Goal: Transaction & Acquisition: Purchase product/service

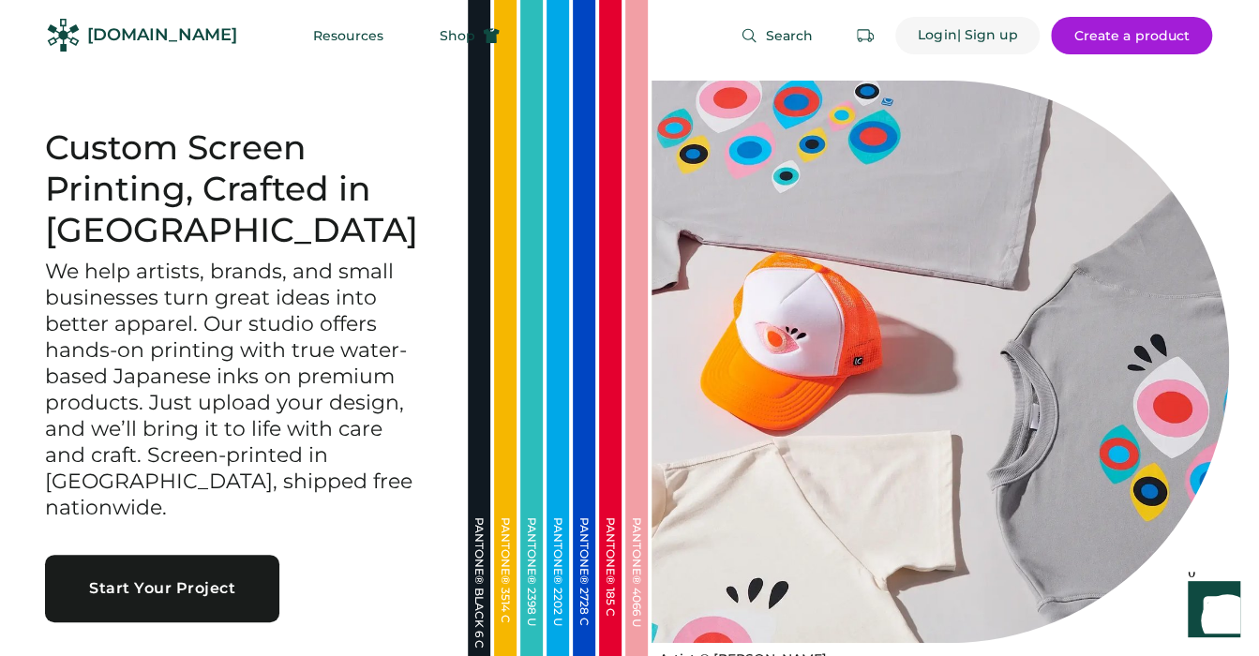
click at [947, 36] on div "Login" at bounding box center [937, 35] width 39 height 19
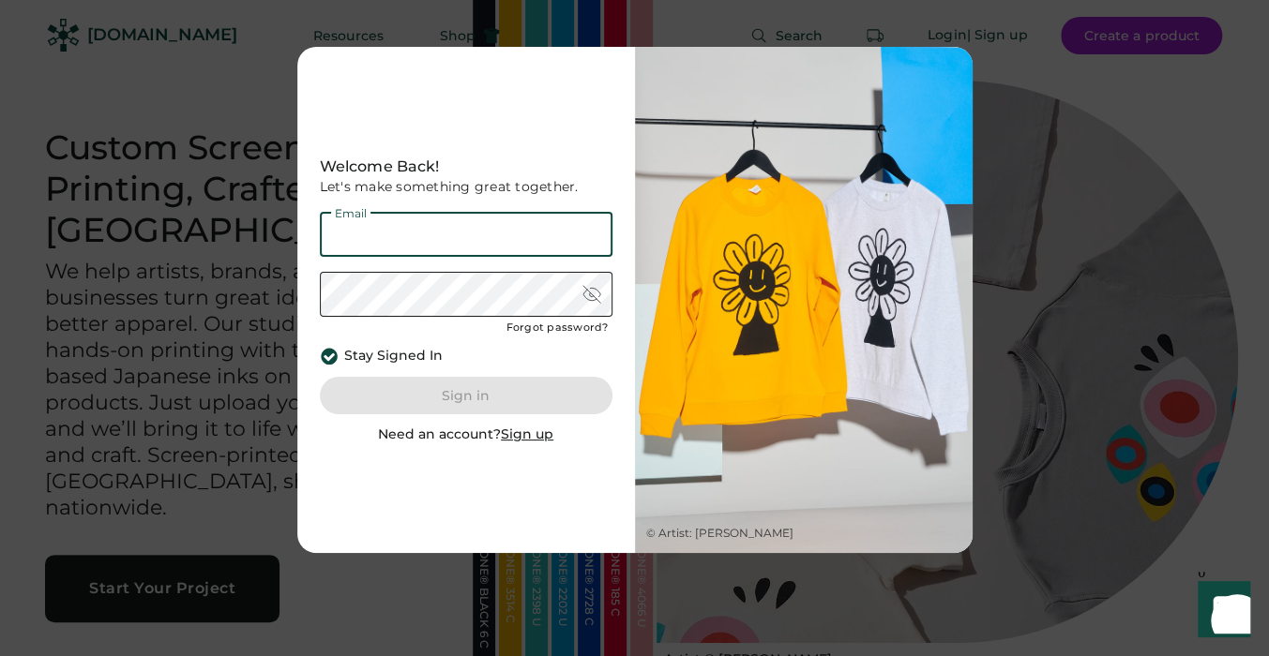
click at [500, 235] on input "email" at bounding box center [466, 234] width 293 height 45
type input "**********"
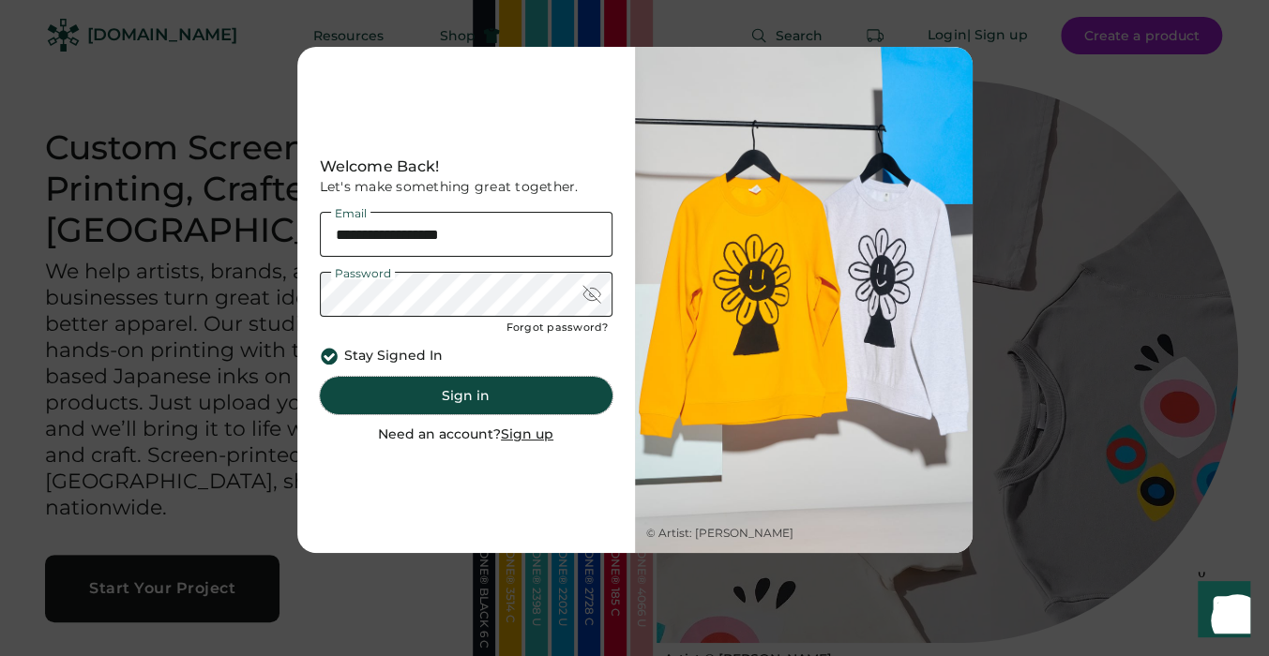
click at [462, 399] on button "Sign in" at bounding box center [466, 396] width 293 height 38
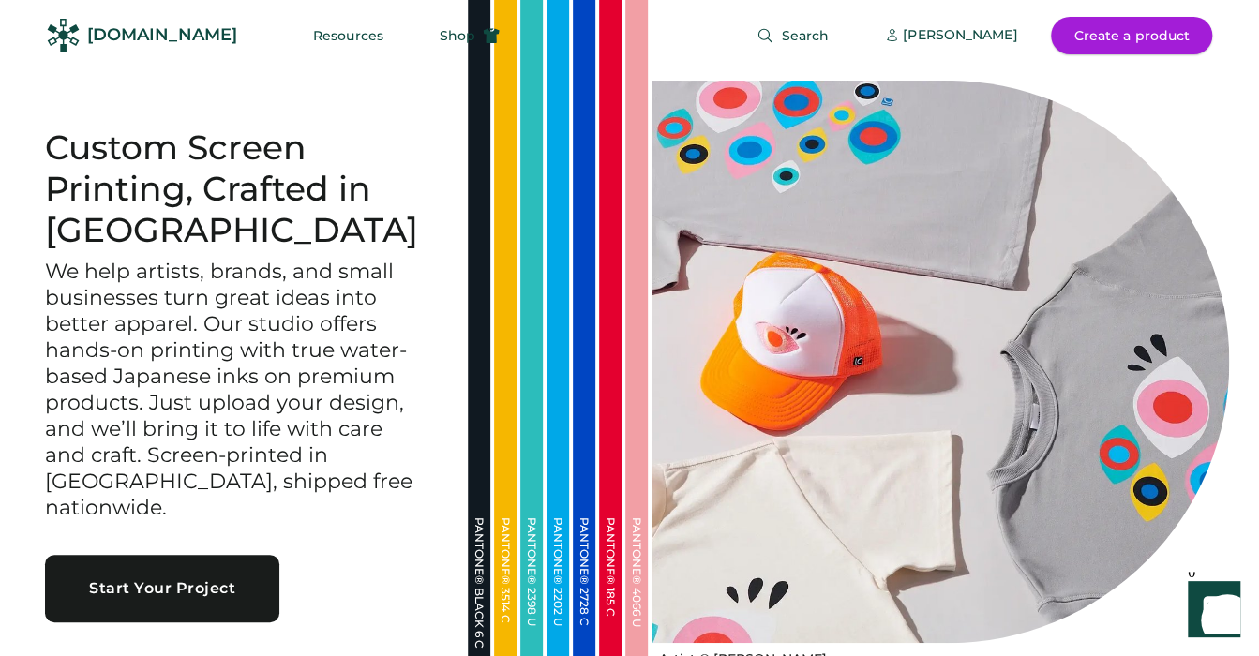
click at [1101, 37] on button "Create a product" at bounding box center [1131, 36] width 161 height 38
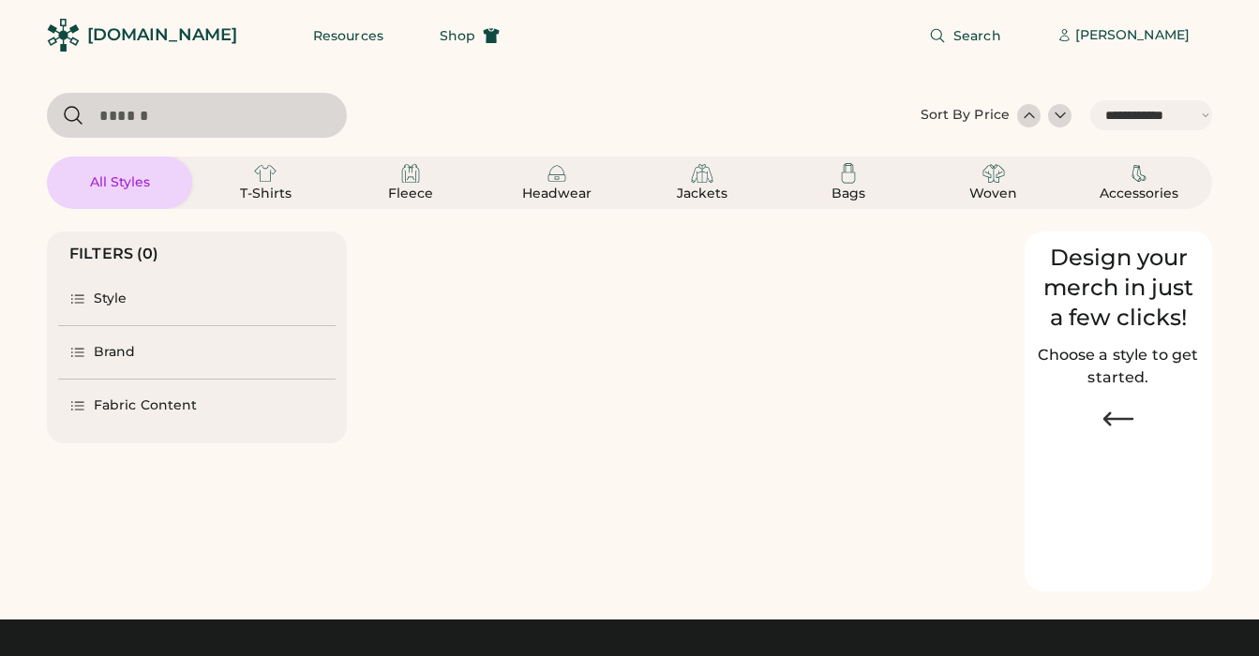
select select "*****"
select select "*"
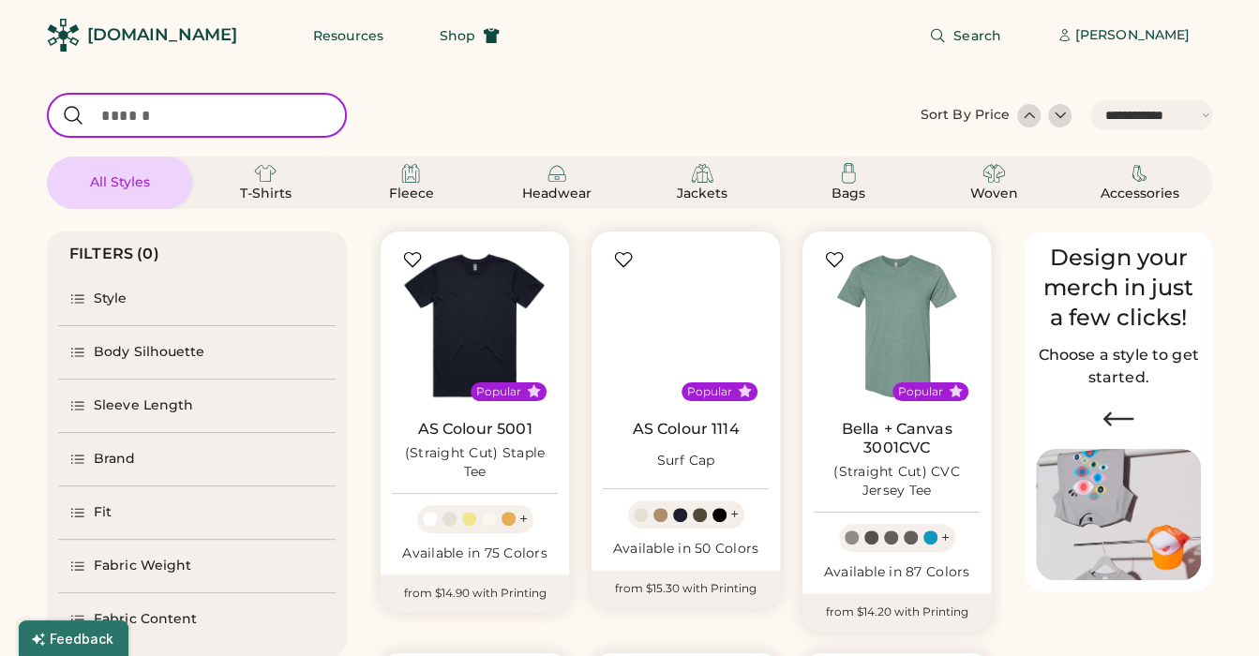
click at [249, 113] on input "input" at bounding box center [197, 115] width 300 height 45
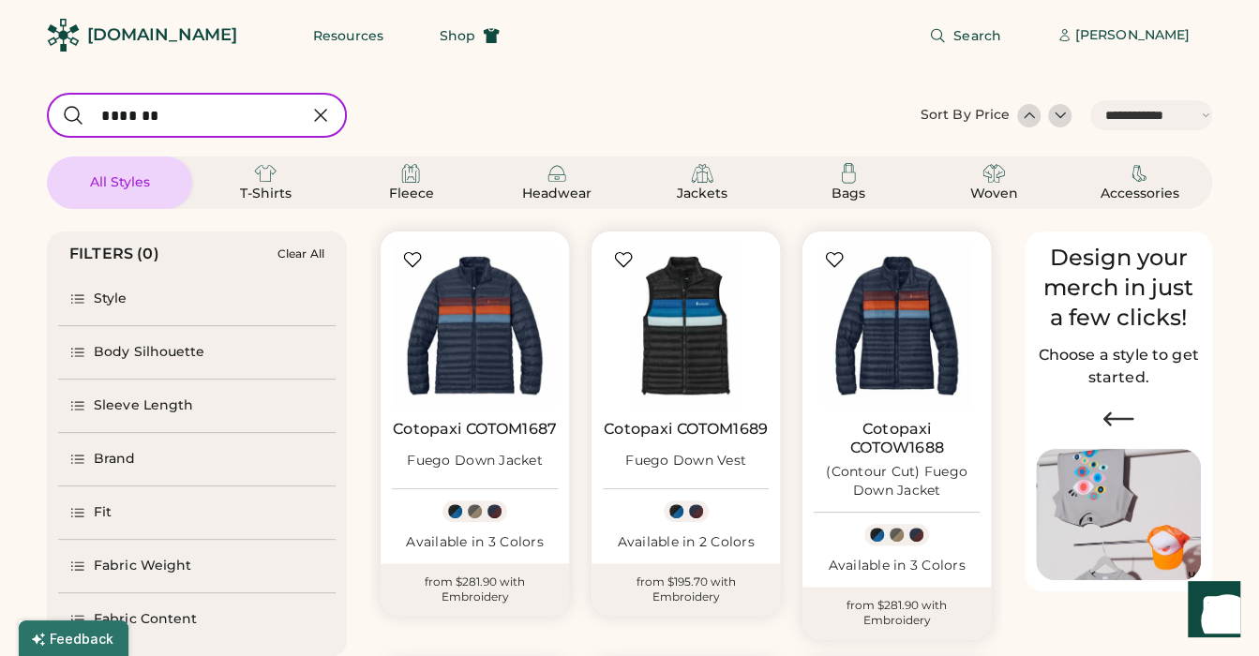
type input "*******"
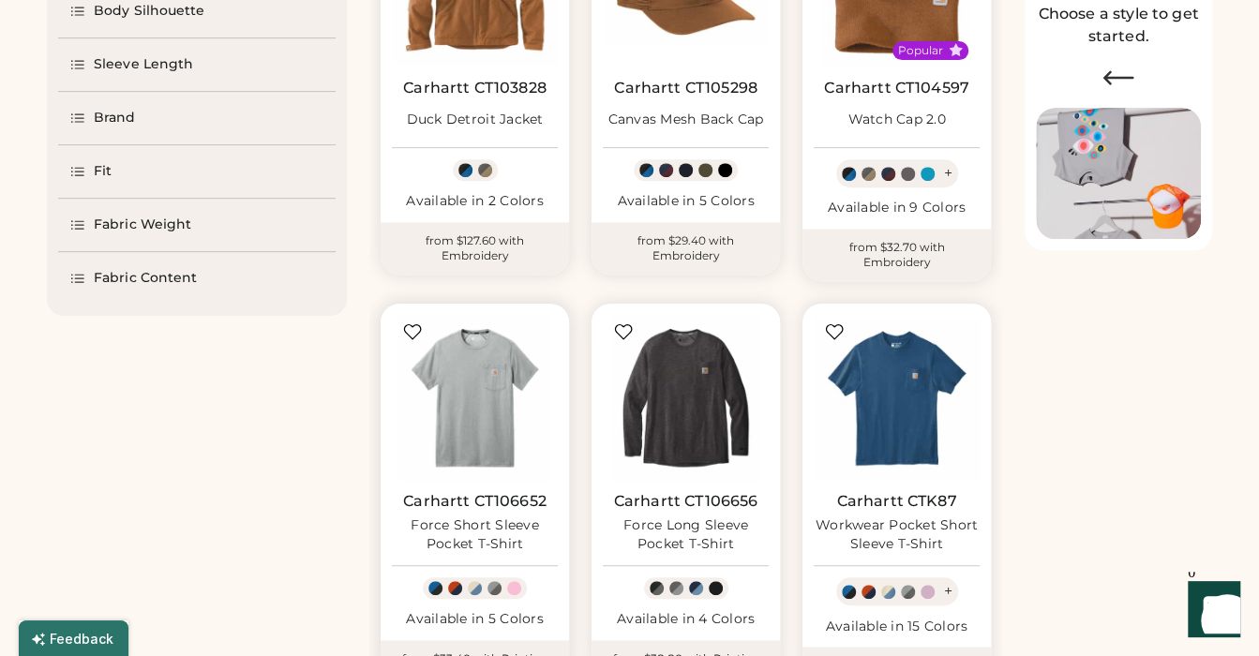
select select "*****"
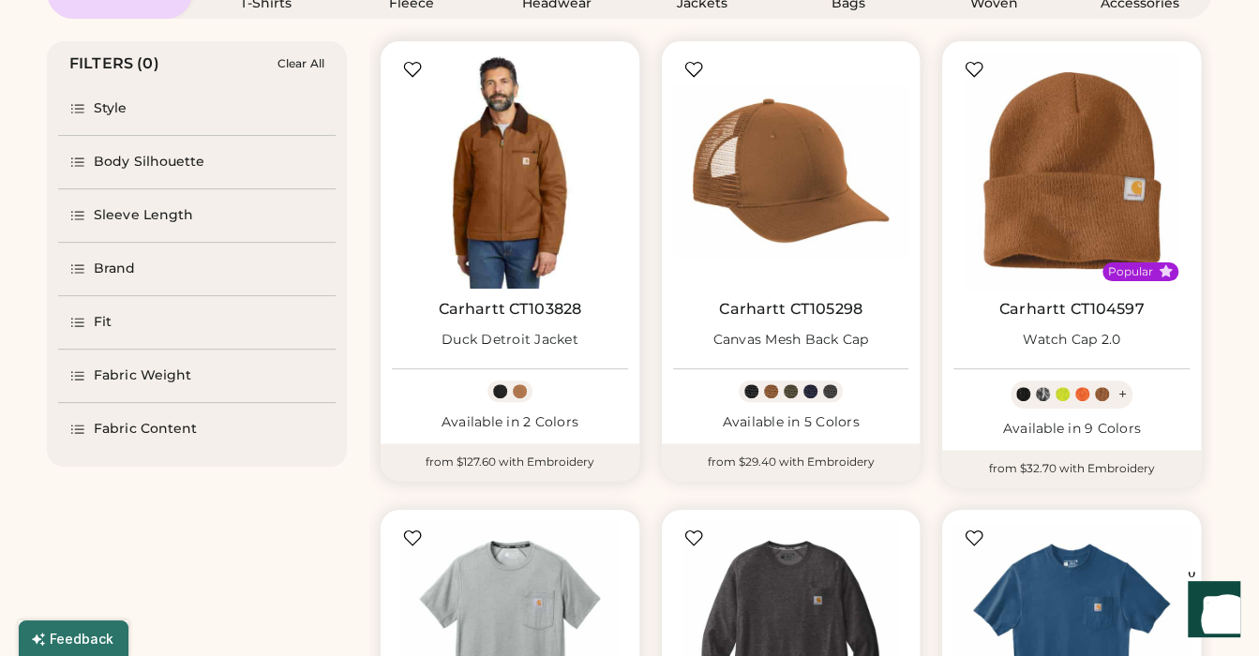
scroll to position [192, 0]
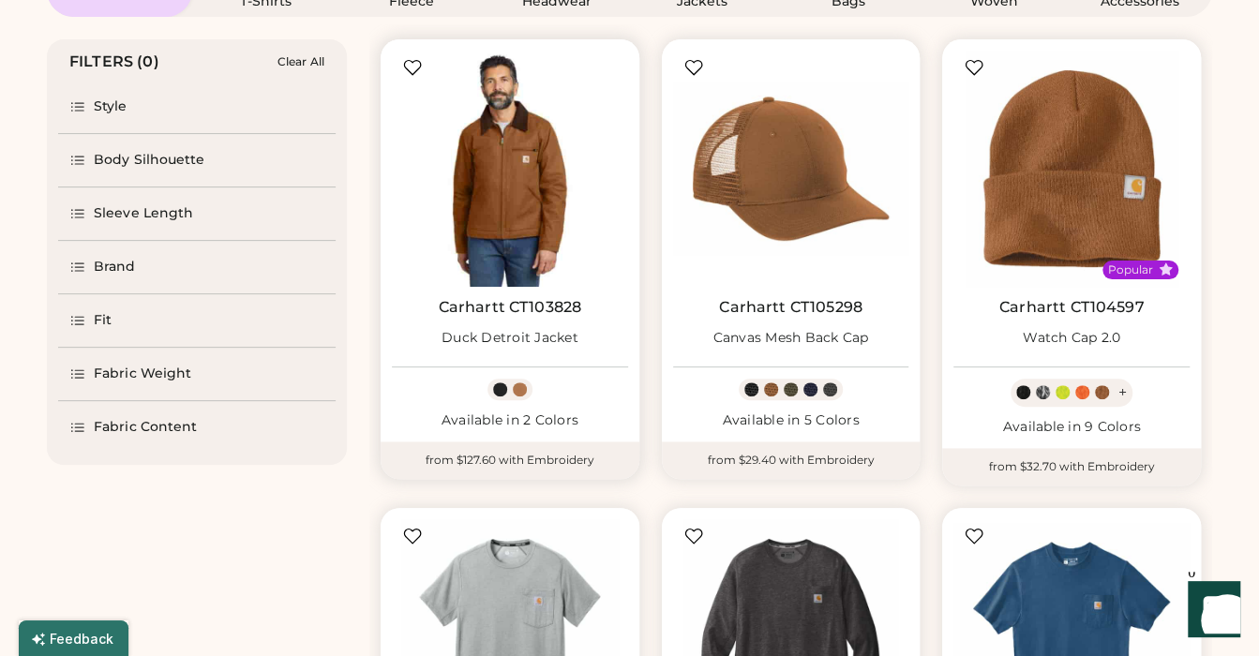
click at [536, 220] on img at bounding box center [510, 169] width 236 height 236
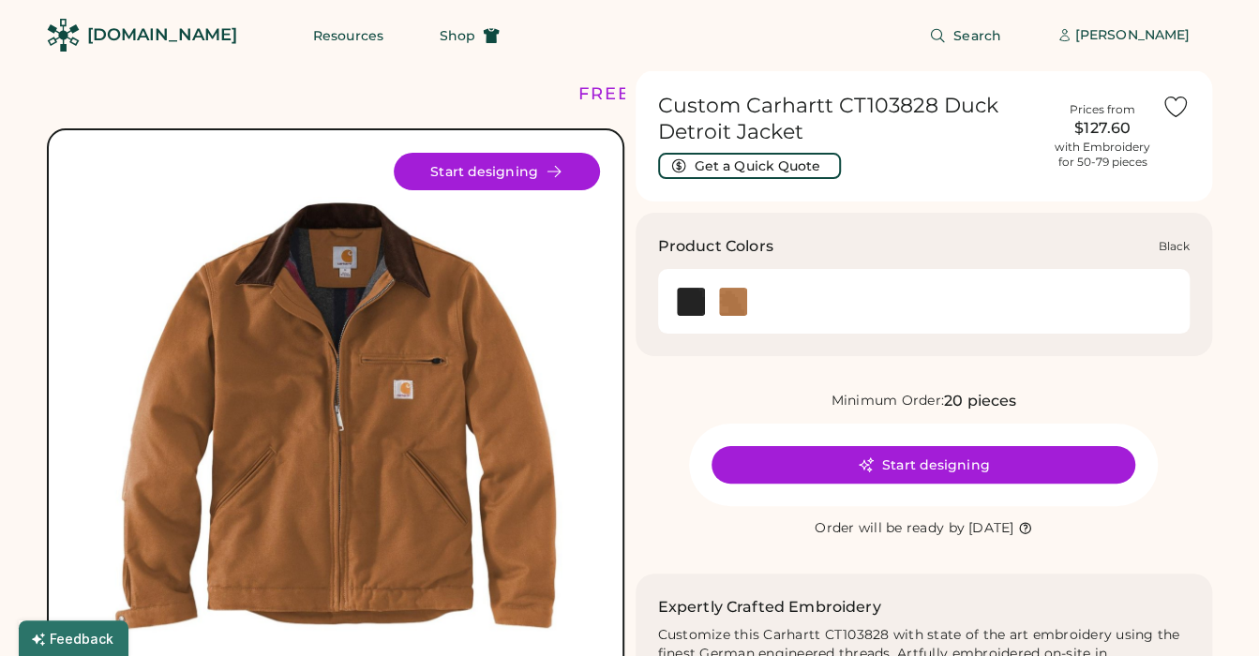
click at [689, 297] on img at bounding box center [691, 302] width 28 height 28
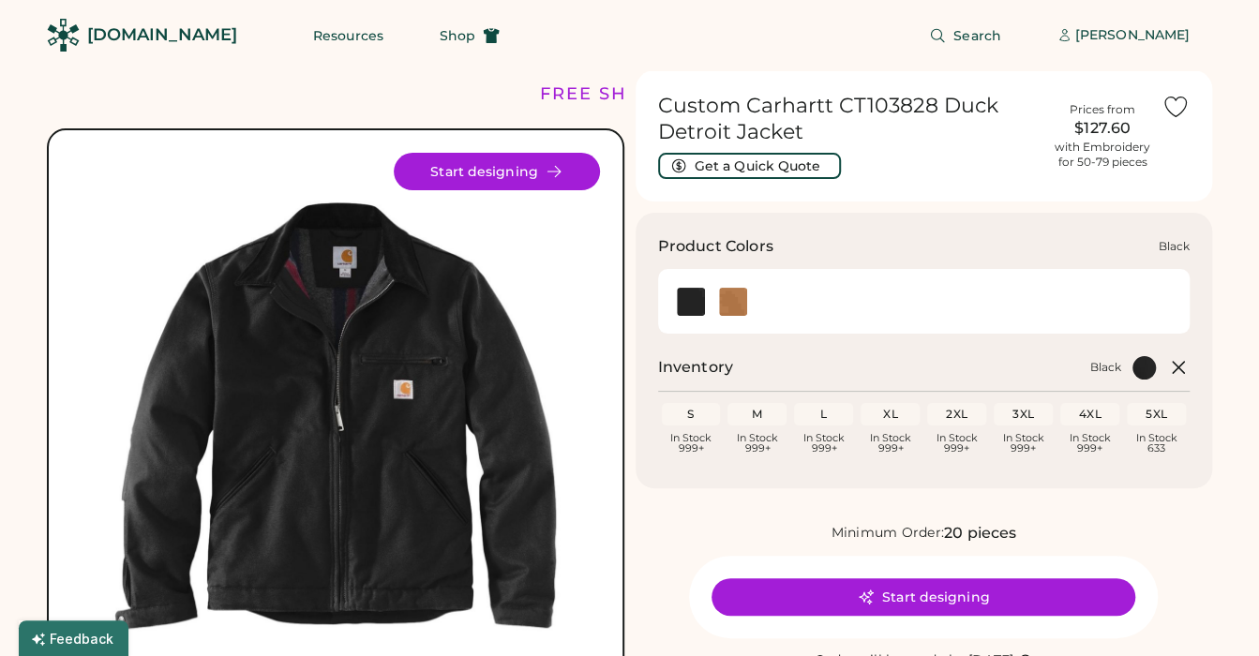
click at [686, 300] on img at bounding box center [691, 302] width 28 height 28
click at [693, 415] on div "S" at bounding box center [692, 414] width 52 height 15
click at [689, 418] on div "S" at bounding box center [692, 414] width 52 height 15
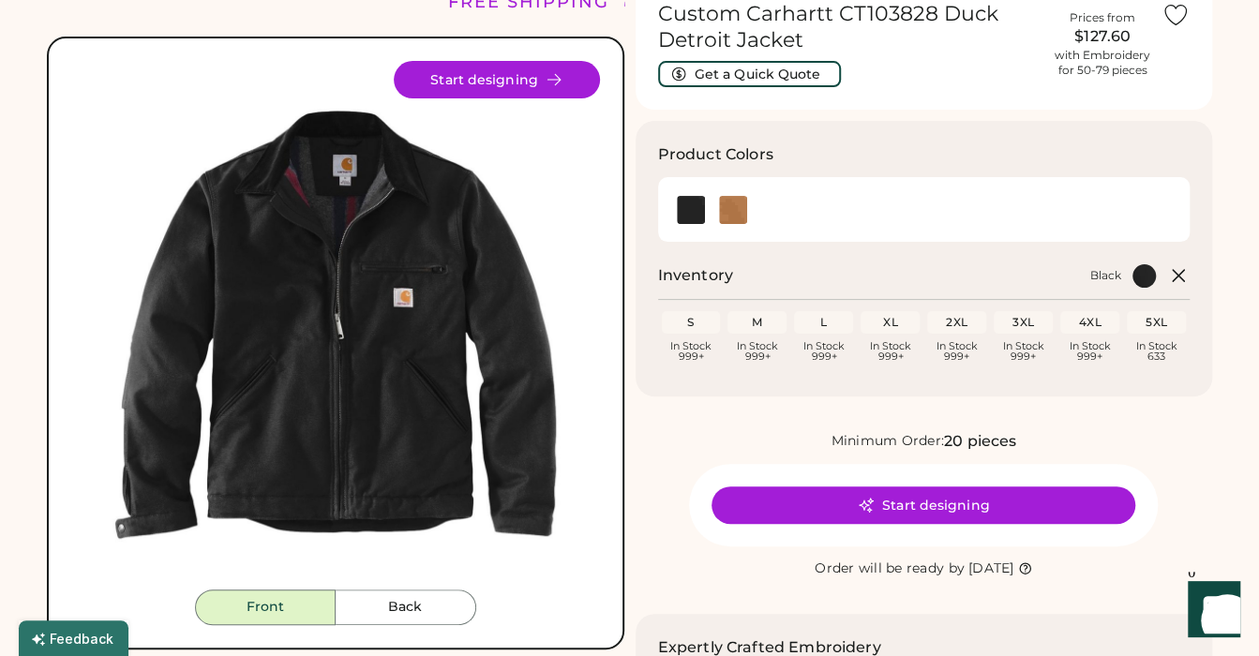
scroll to position [96, 0]
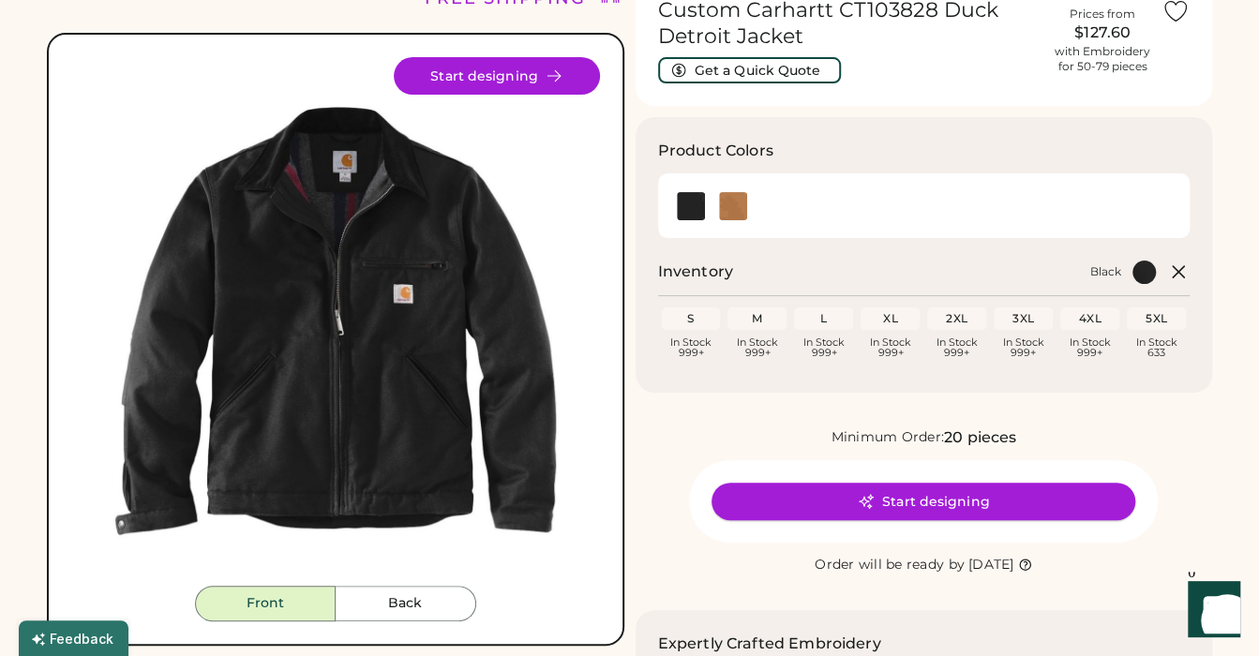
click at [845, 505] on button "Start designing" at bounding box center [924, 502] width 424 height 38
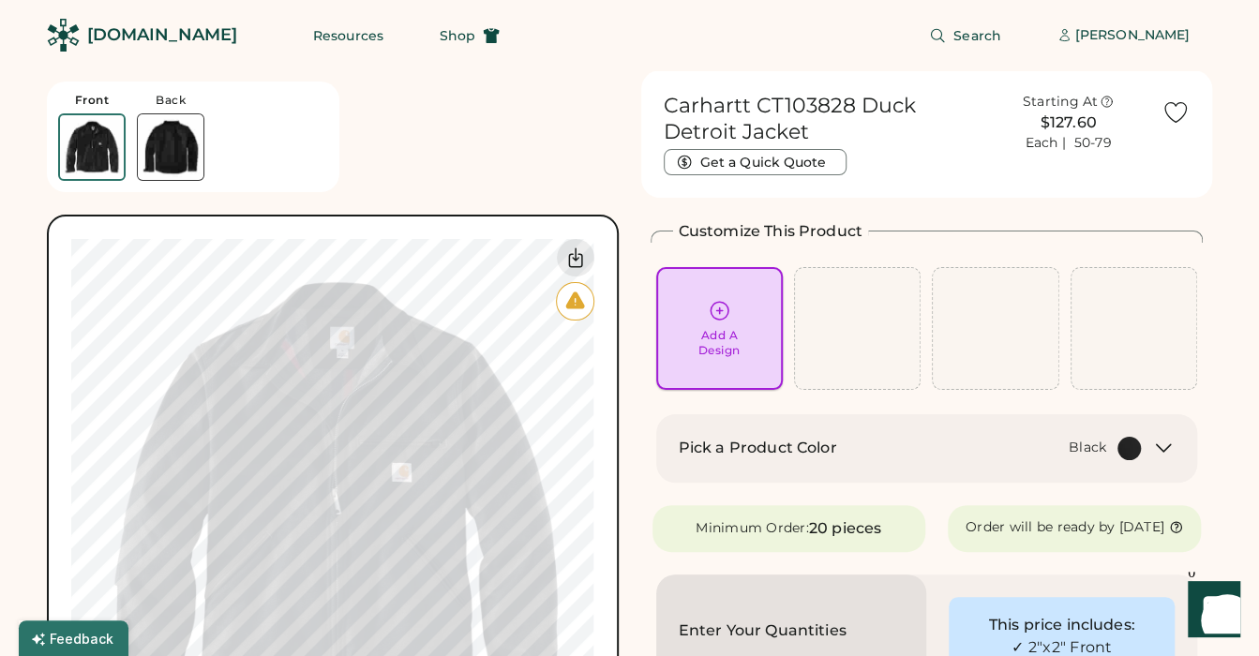
click at [746, 336] on div "Add A Design" at bounding box center [720, 328] width 100 height 59
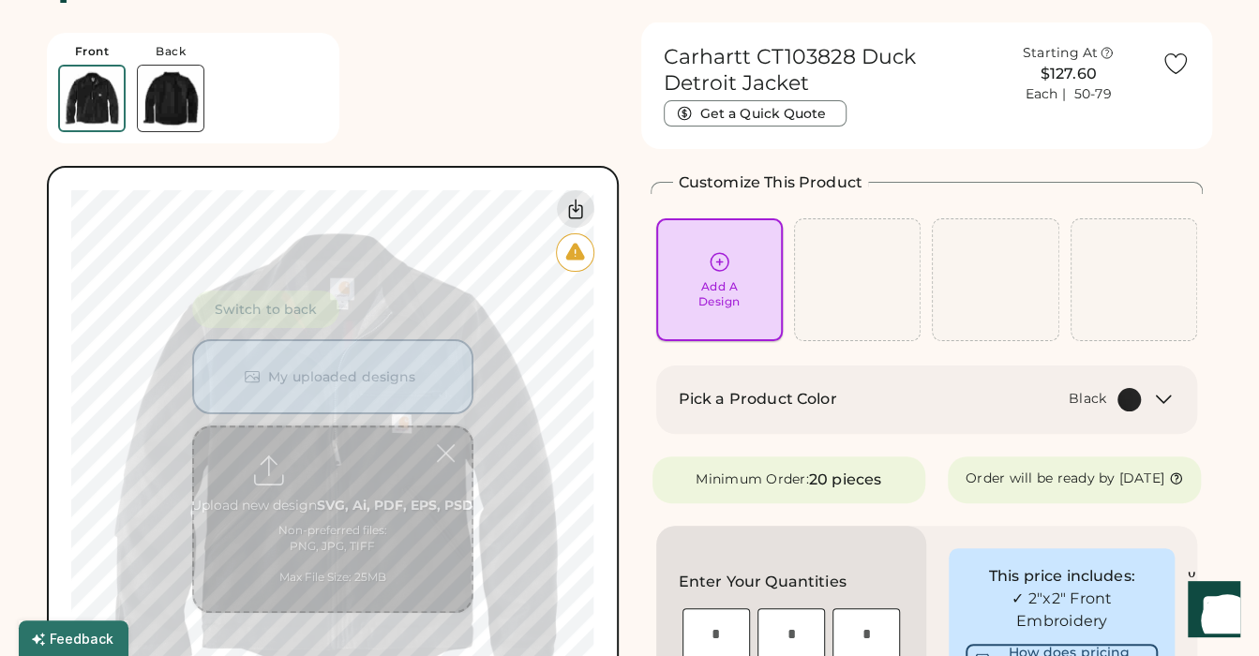
scroll to position [70, 0]
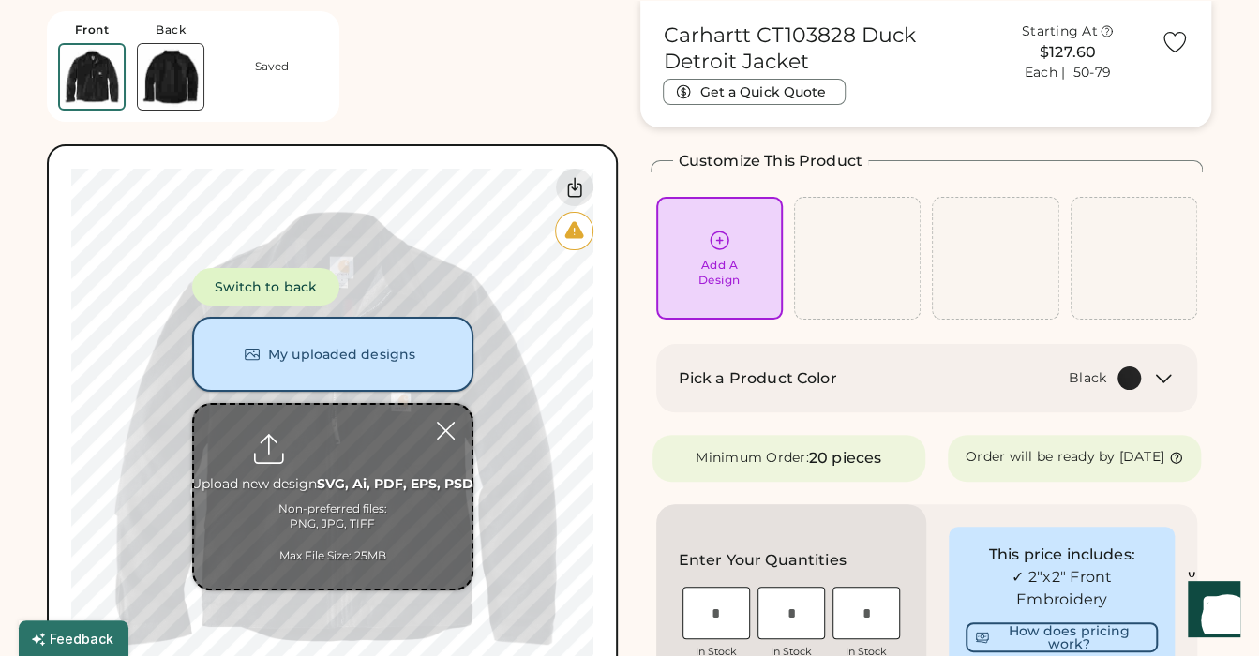
click at [363, 347] on button "My uploaded designs" at bounding box center [332, 354] width 281 height 75
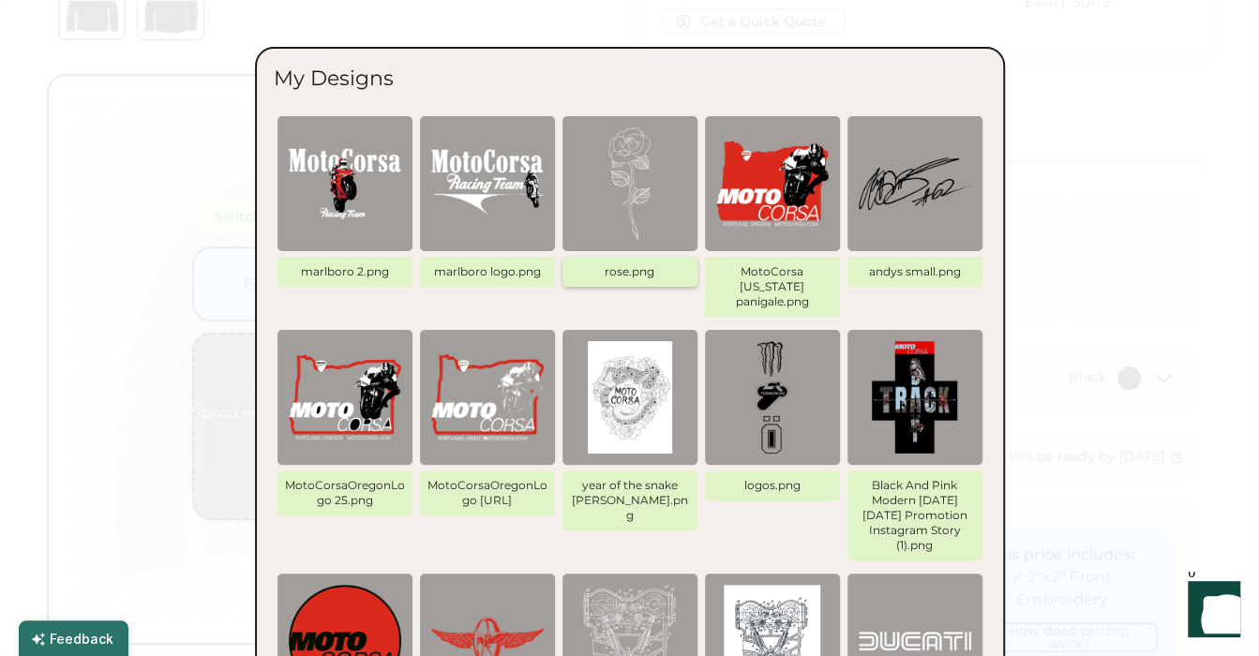
click at [647, 195] on img at bounding box center [630, 184] width 113 height 113
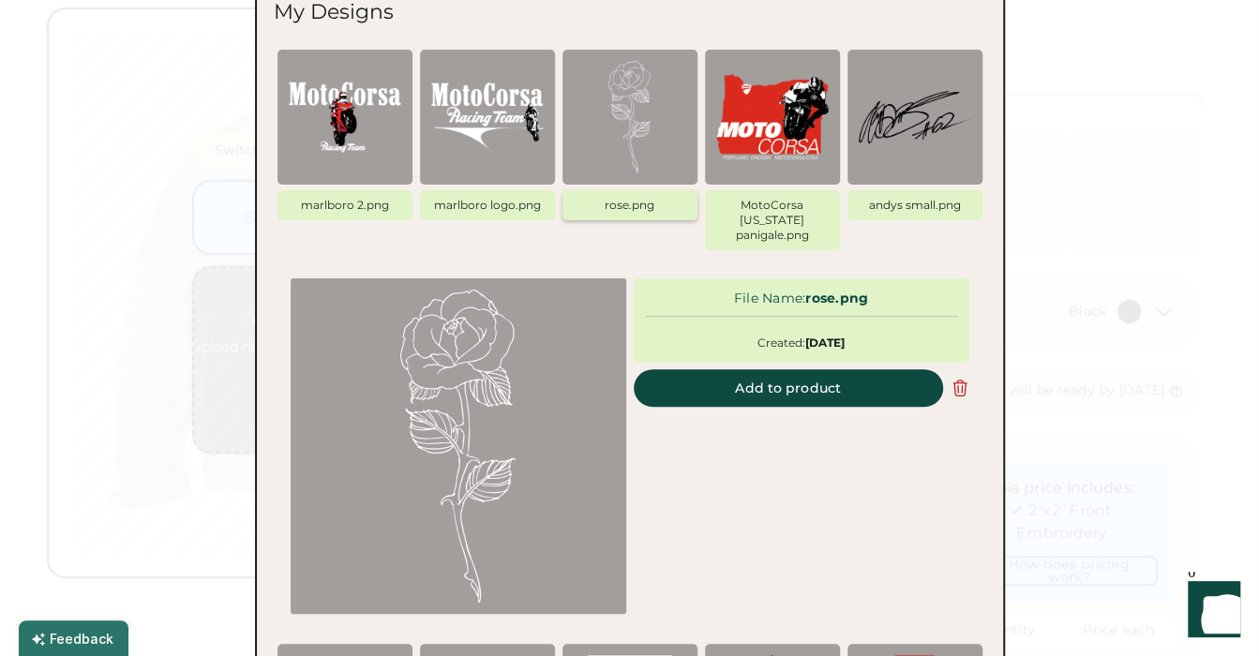
scroll to position [175, 0]
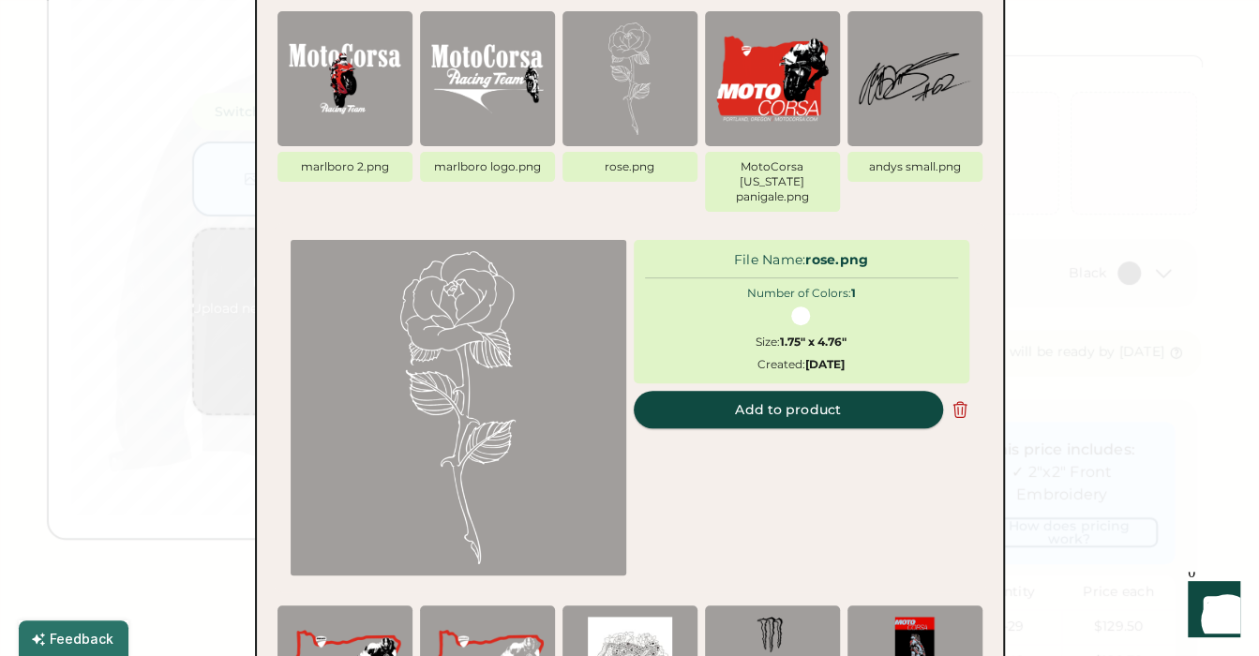
click at [805, 394] on button "Add to product" at bounding box center [788, 410] width 309 height 38
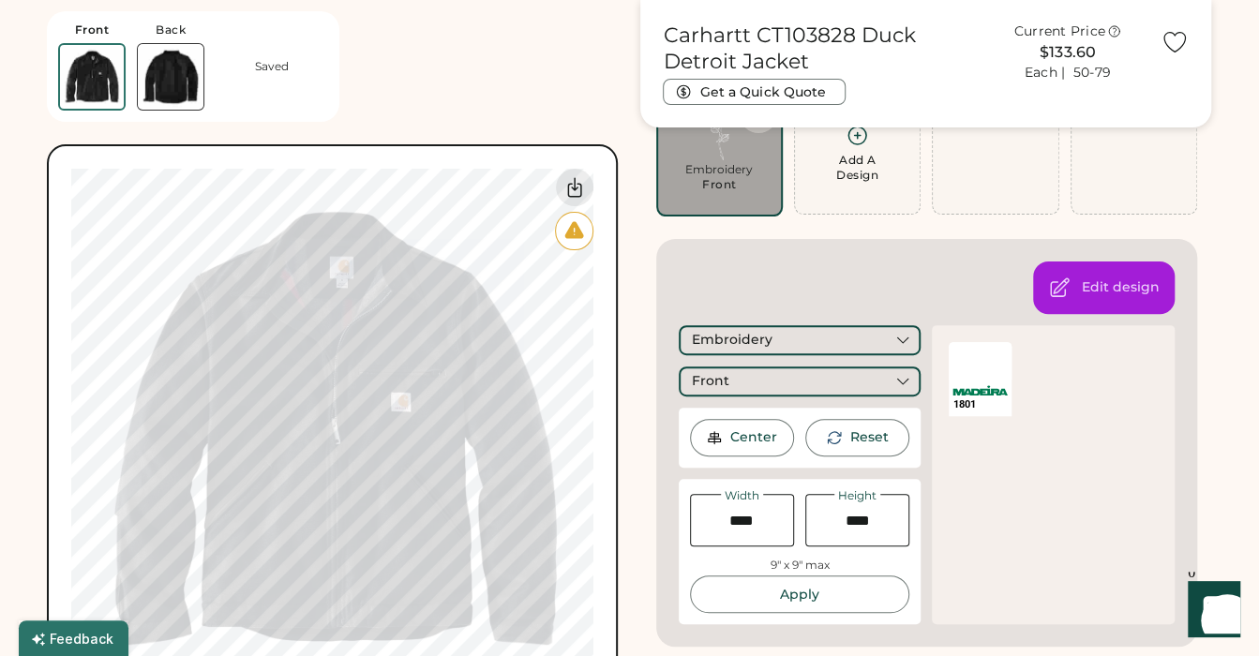
type input "****"
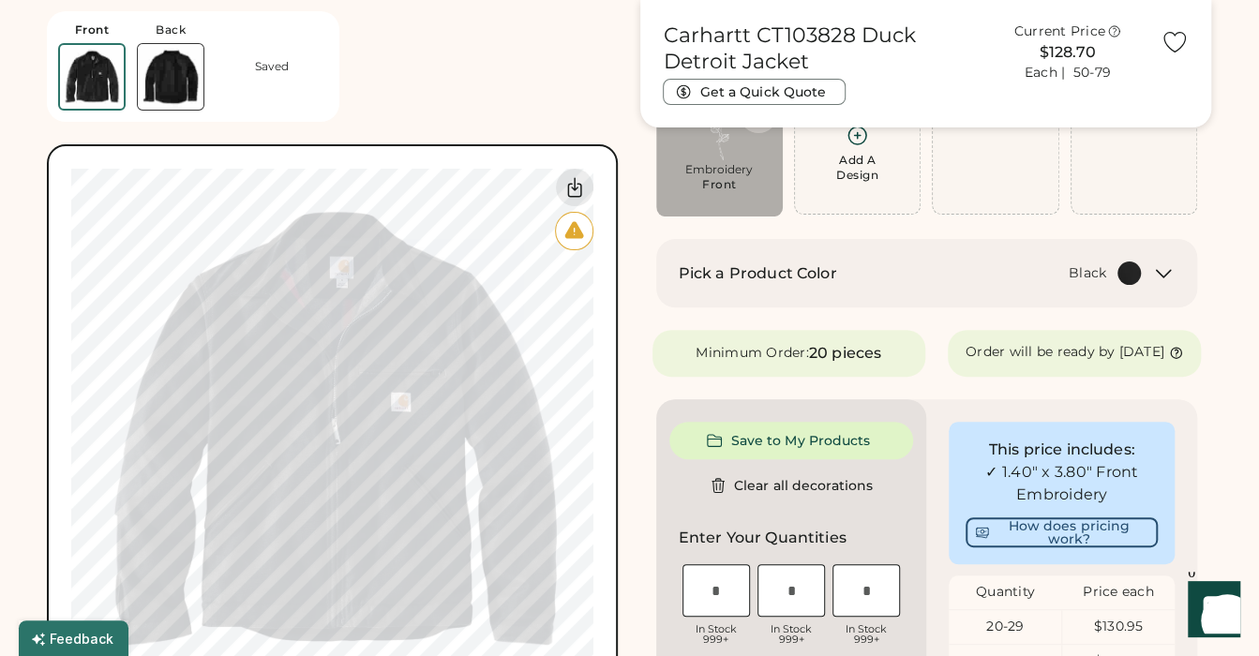
click at [879, 189] on div "Add A Design" at bounding box center [857, 153] width 127 height 123
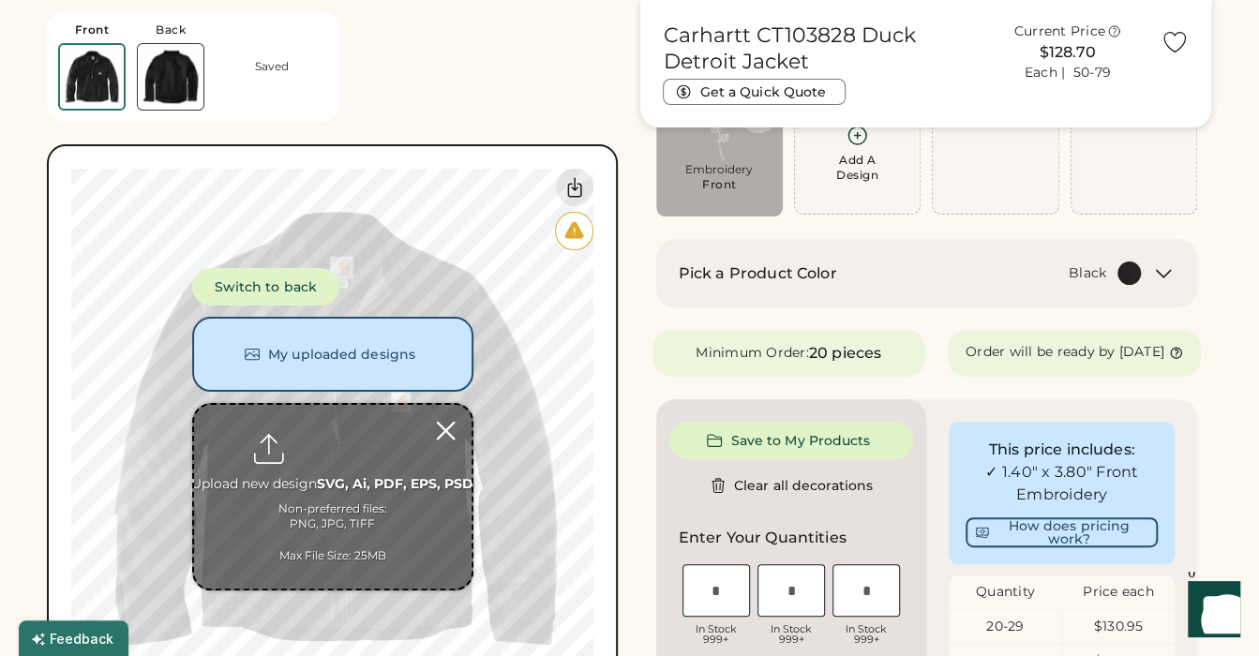
click at [452, 428] on div at bounding box center [446, 431] width 33 height 33
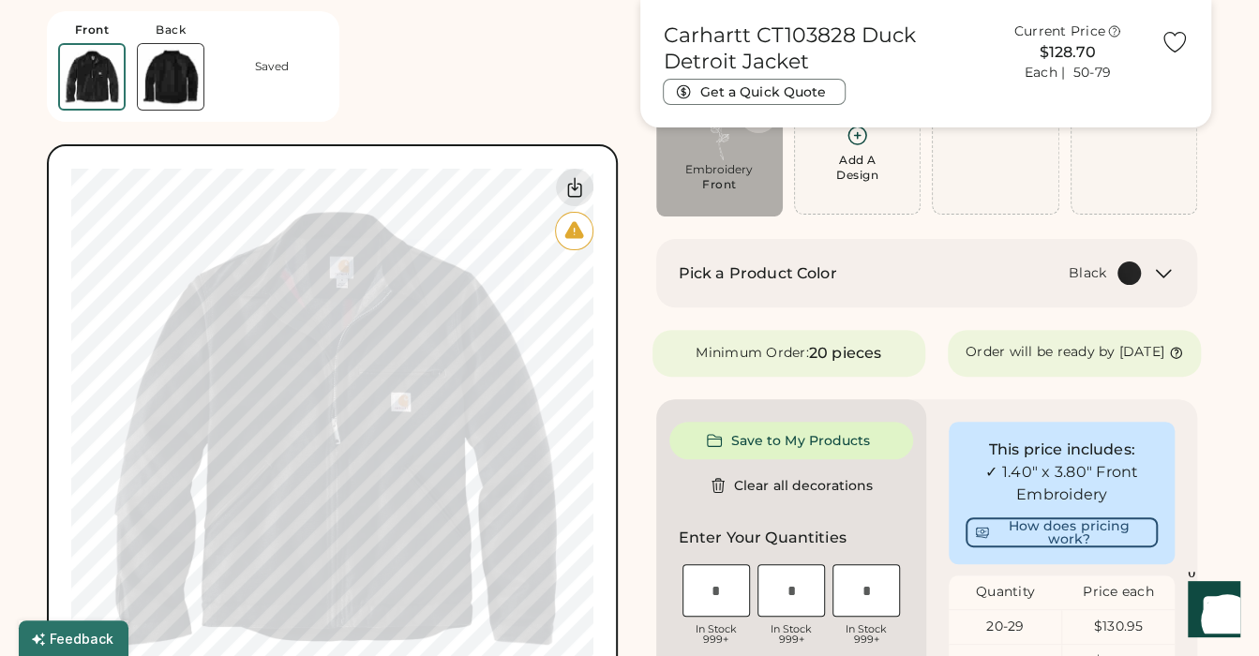
click at [173, 81] on img at bounding box center [171, 77] width 66 height 66
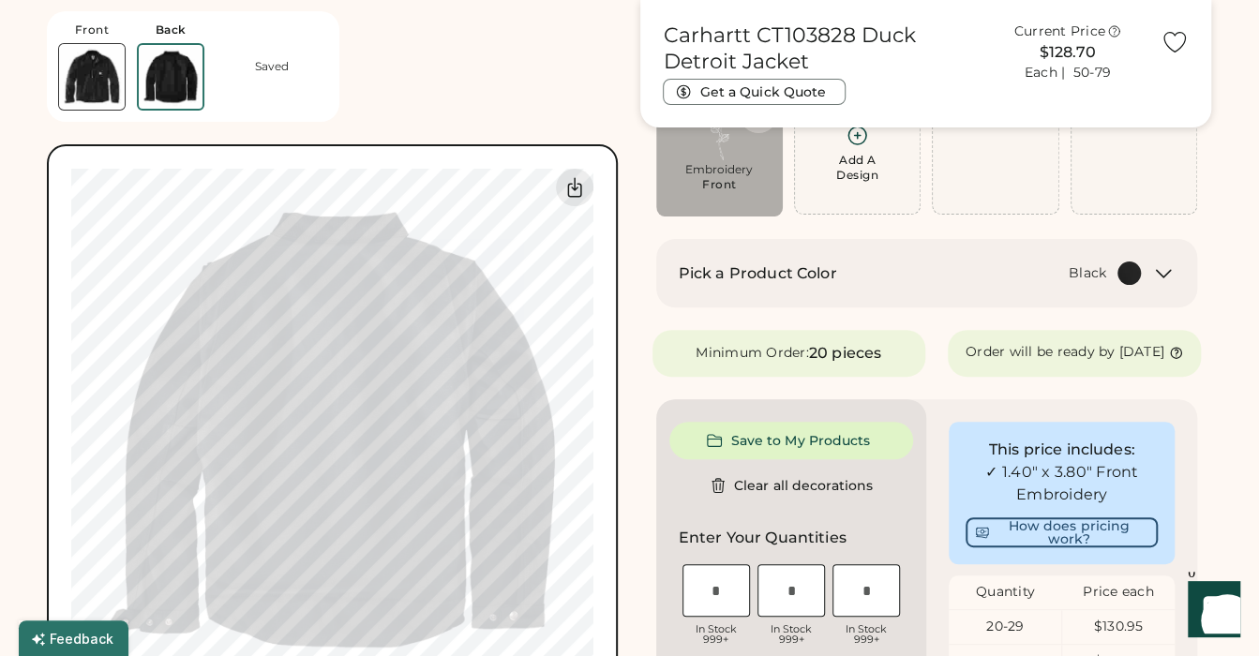
scroll to position [0, 0]
click at [882, 173] on div "Add A Design" at bounding box center [858, 153] width 102 height 59
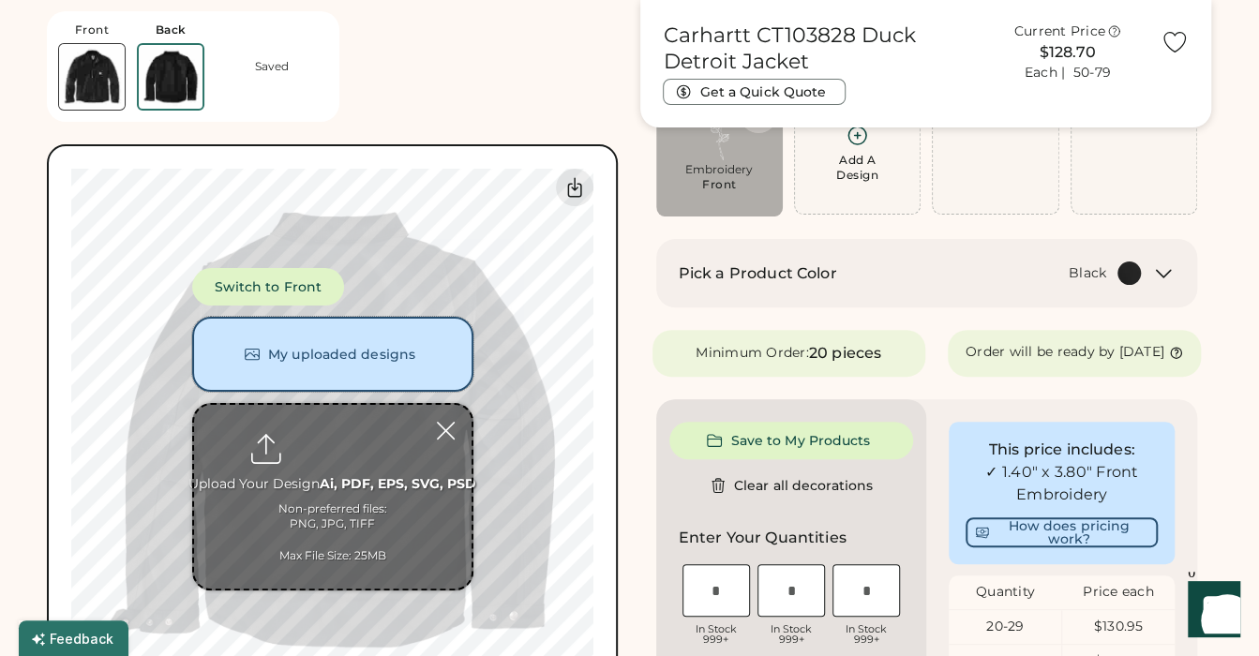
click at [339, 371] on button "My uploaded designs" at bounding box center [332, 354] width 281 height 75
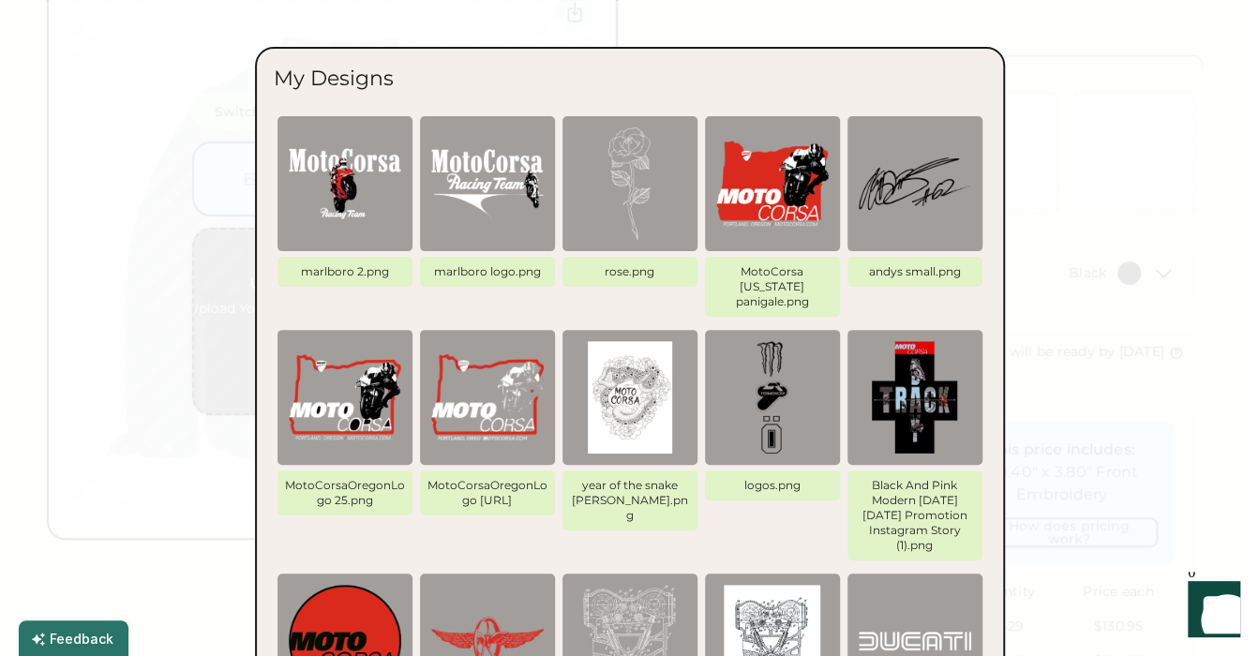
click at [1185, 225] on div at bounding box center [629, 328] width 1259 height 656
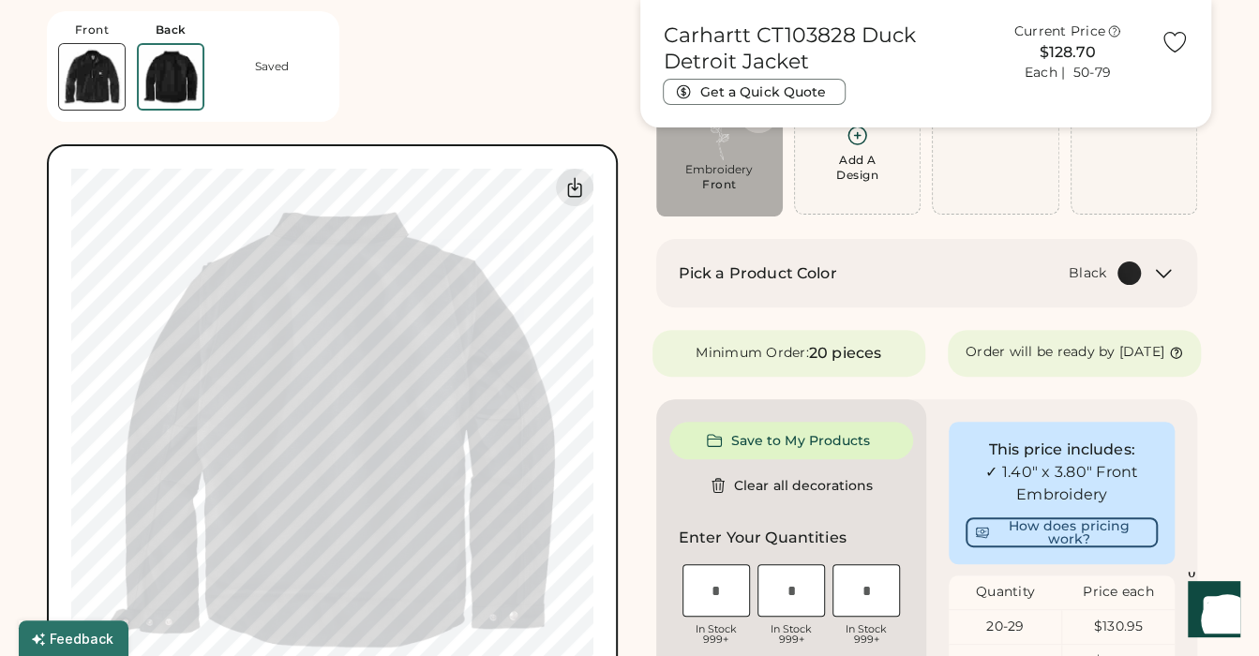
click at [895, 157] on div "Add A Design" at bounding box center [858, 153] width 102 height 59
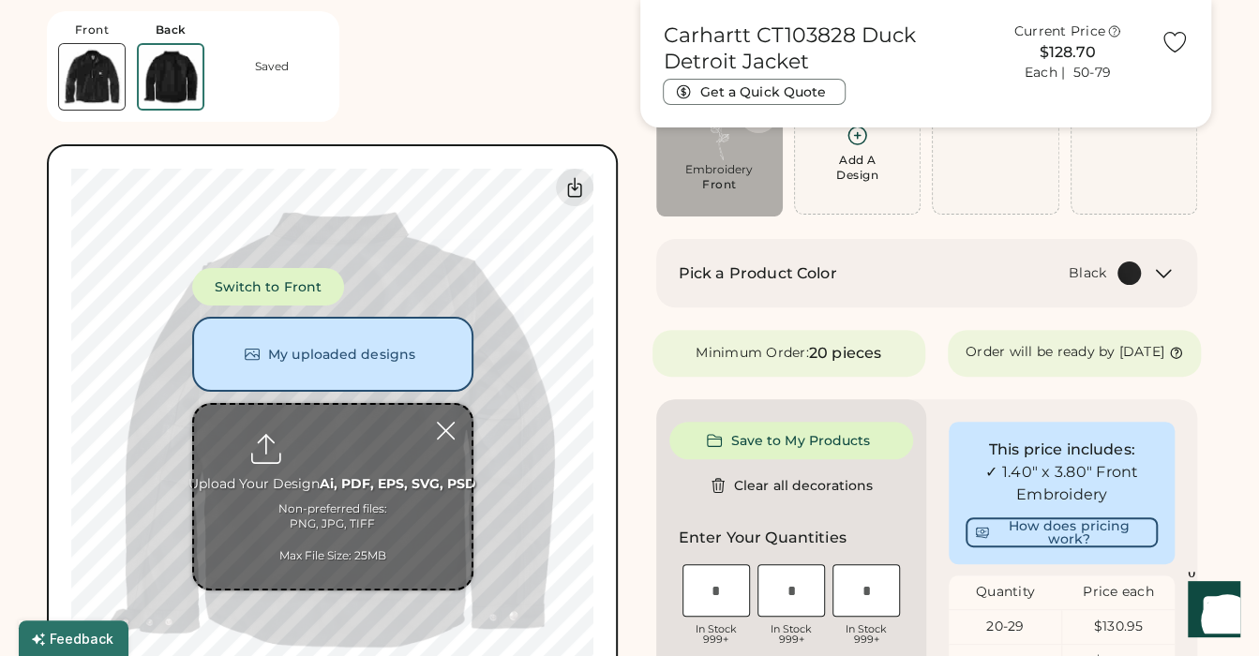
click at [365, 463] on input "file" at bounding box center [333, 497] width 278 height 184
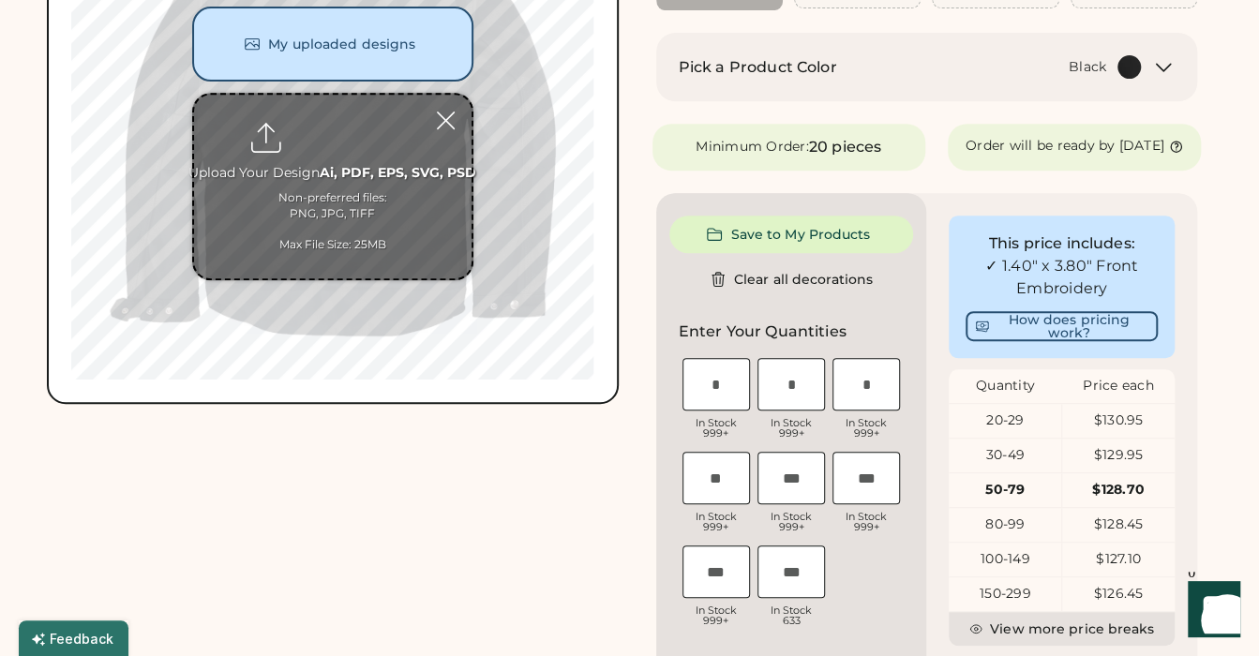
scroll to position [461, 0]
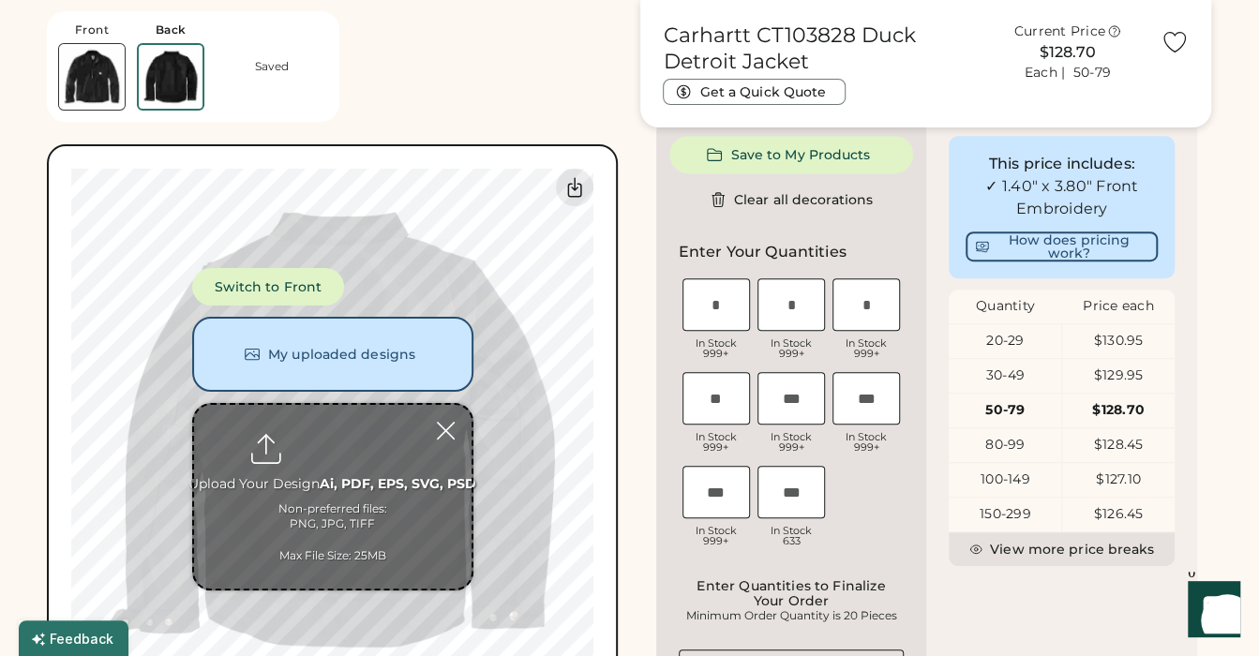
click at [341, 485] on input "file" at bounding box center [333, 497] width 278 height 184
type input "**********"
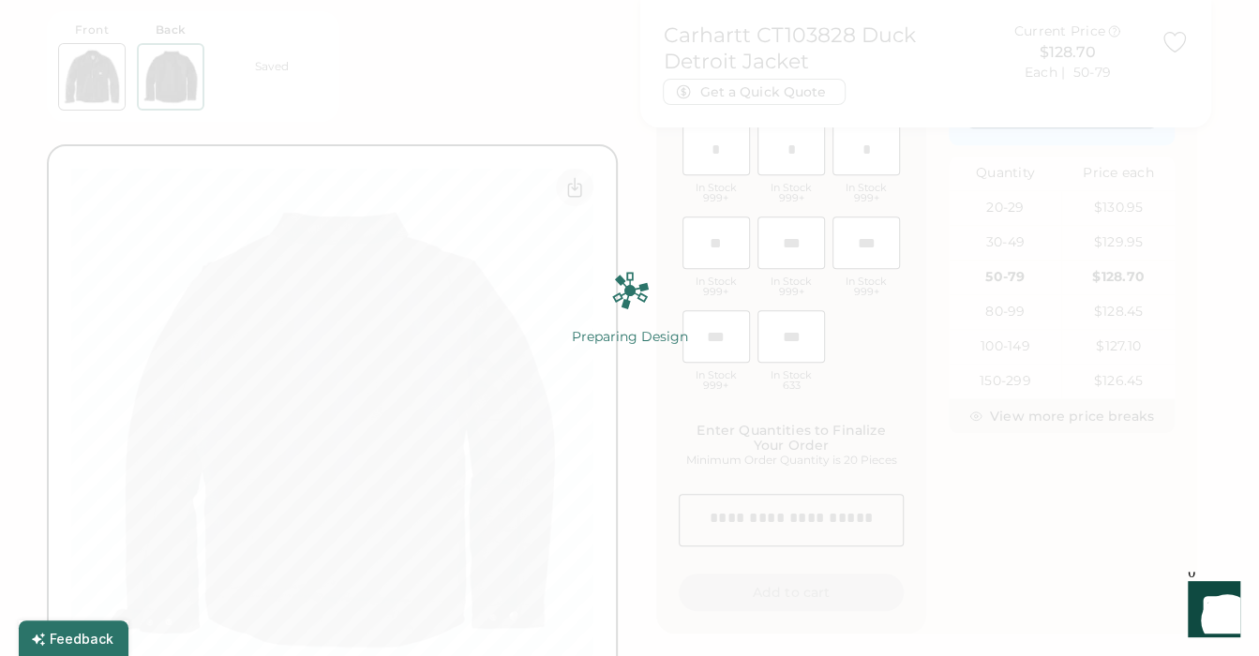
scroll to position [632, 0]
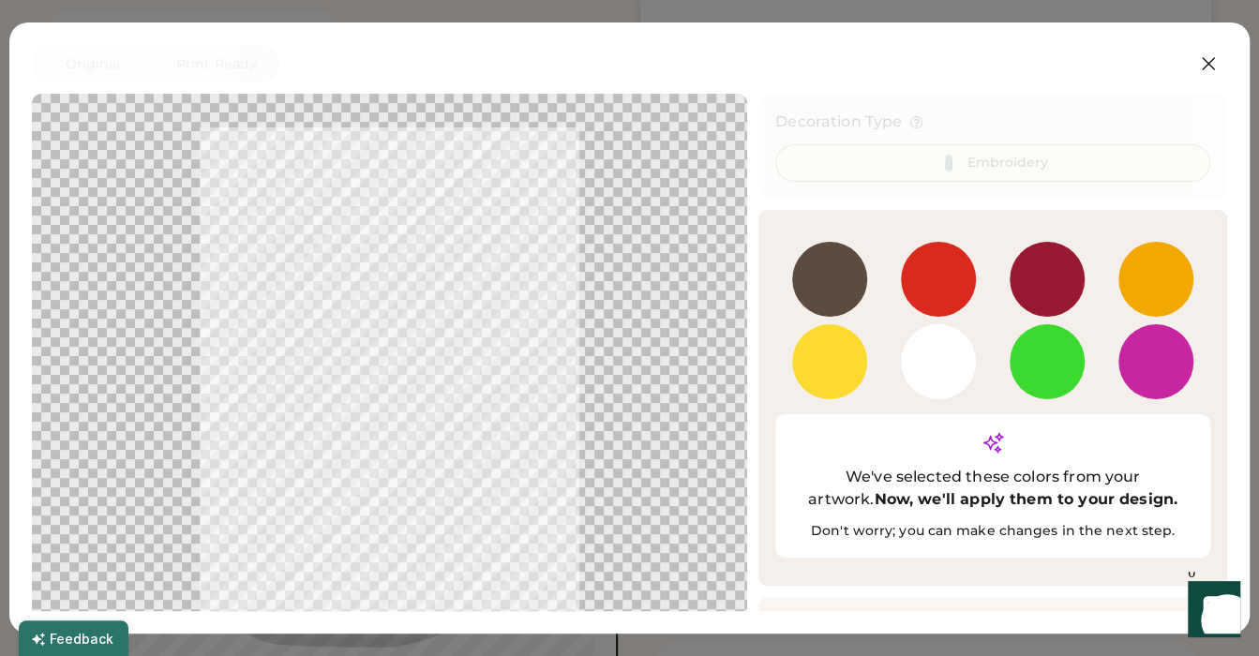
click at [1108, 614] on button "Continue" at bounding box center [1117, 633] width 188 height 38
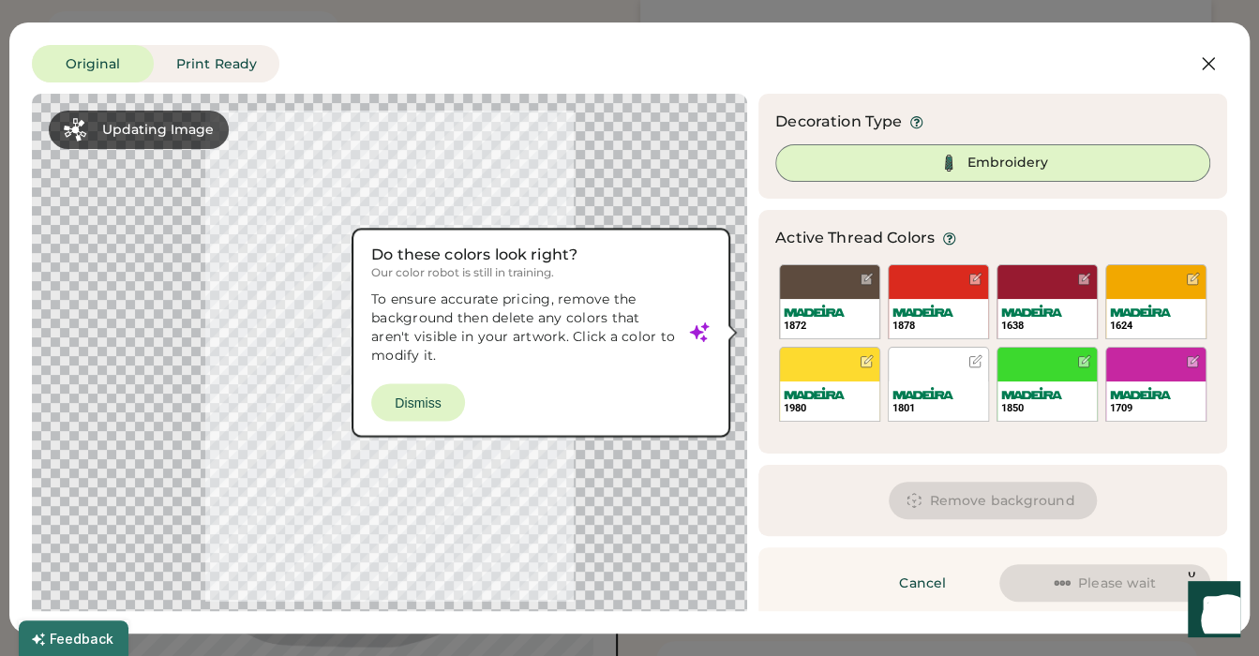
click at [442, 400] on div at bounding box center [390, 356] width 682 height 491
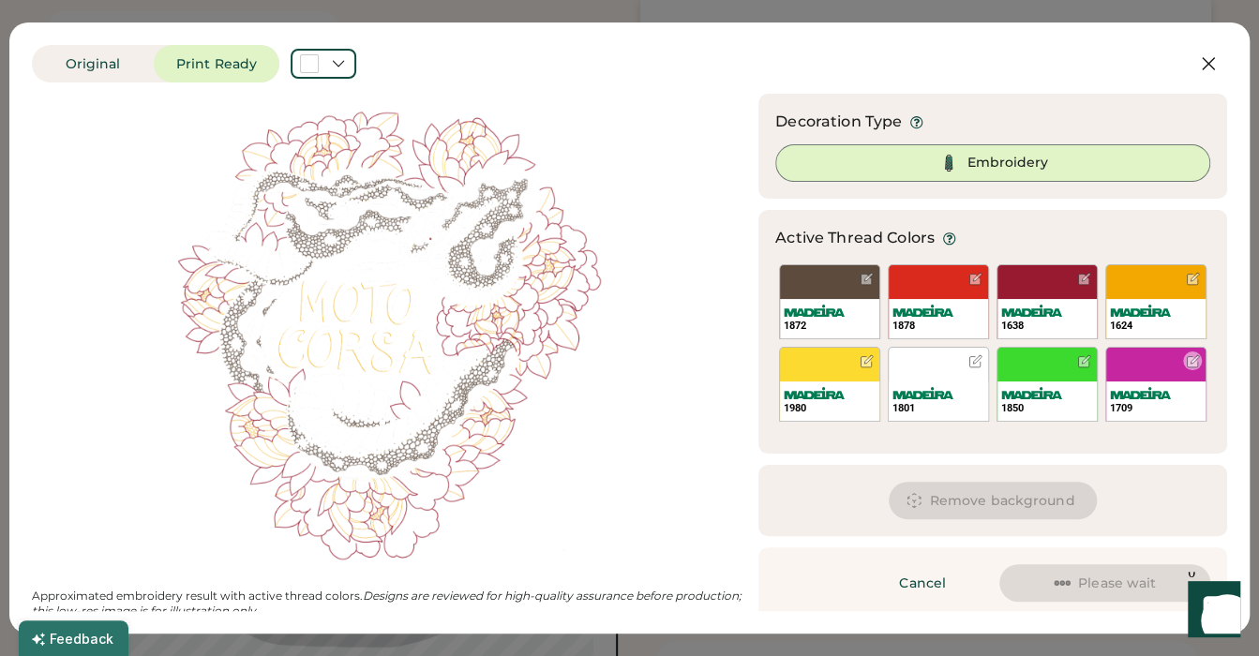
click at [1139, 361] on div "1709" at bounding box center [1156, 384] width 101 height 75
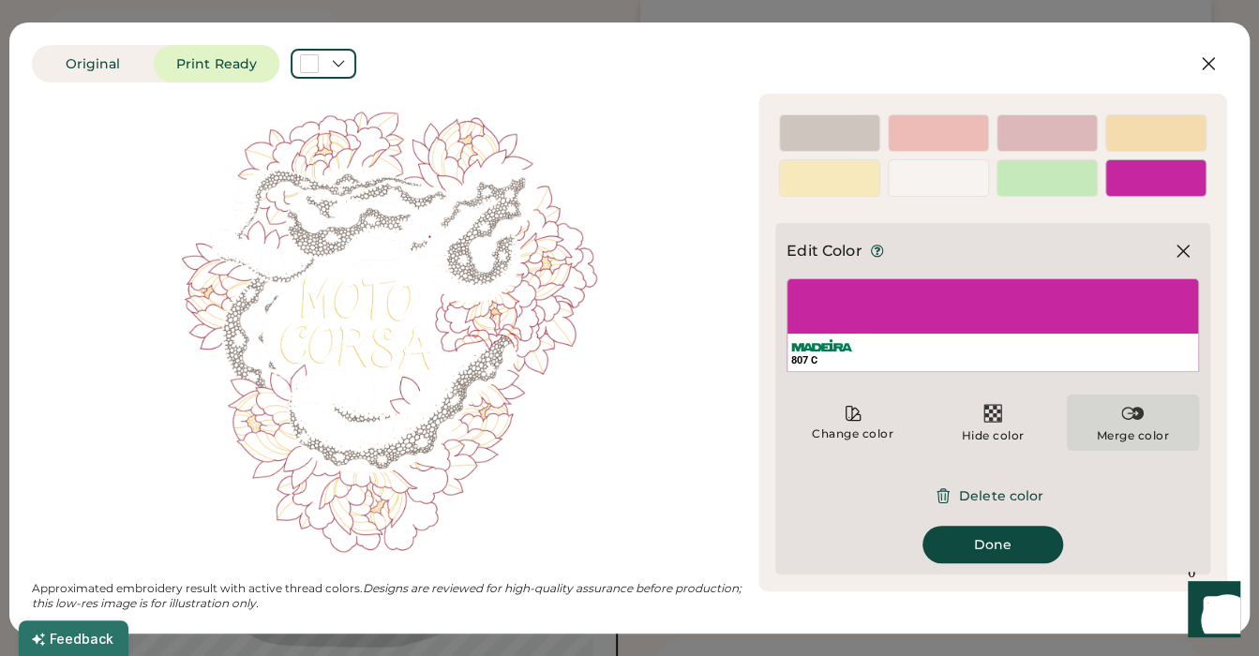
click at [1108, 415] on div "Merge color" at bounding box center [1133, 423] width 132 height 56
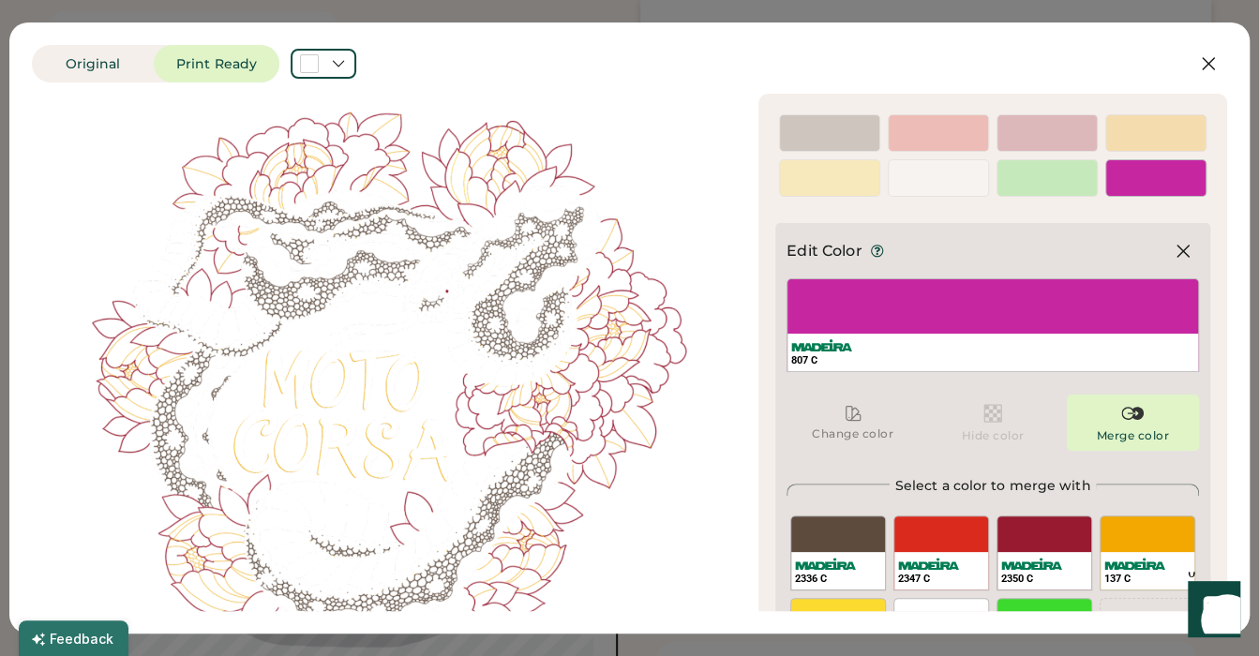
click at [950, 530] on div "2347 C" at bounding box center [942, 553] width 96 height 75
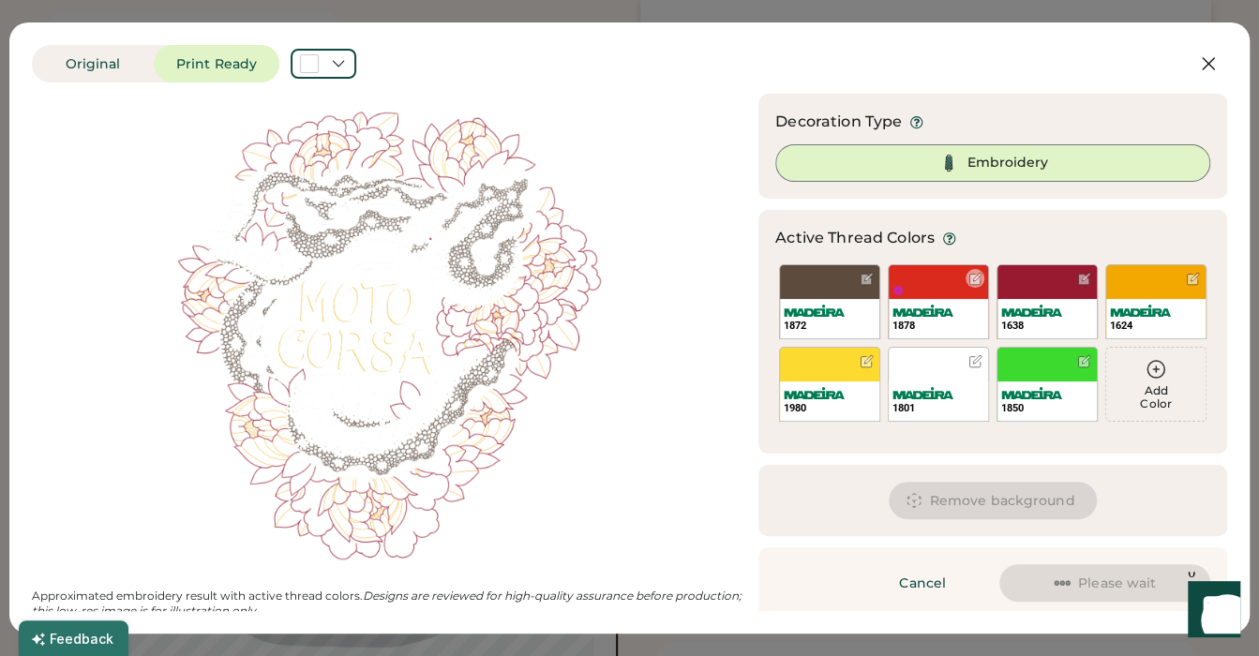
click at [956, 282] on div "1878" at bounding box center [938, 310] width 99 height 56
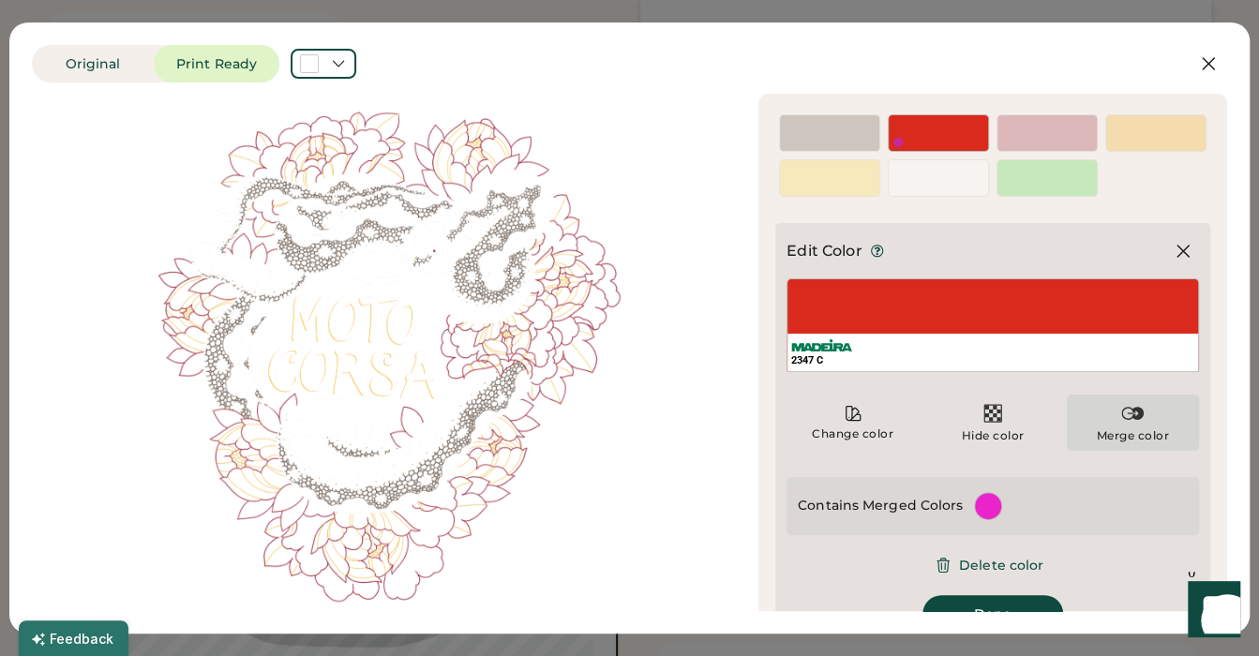
click at [1095, 423] on div "Merge color" at bounding box center [1133, 423] width 132 height 56
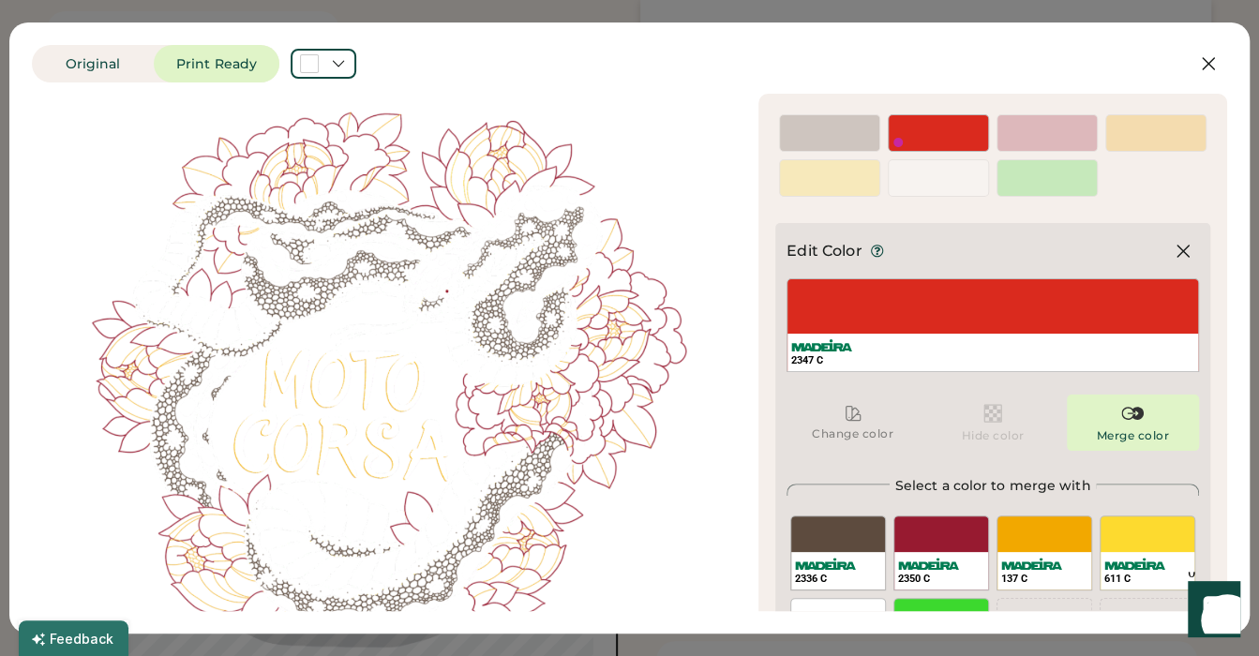
click at [928, 528] on div "2350 C" at bounding box center [942, 553] width 96 height 75
click at [927, 562] on img at bounding box center [928, 564] width 61 height 12
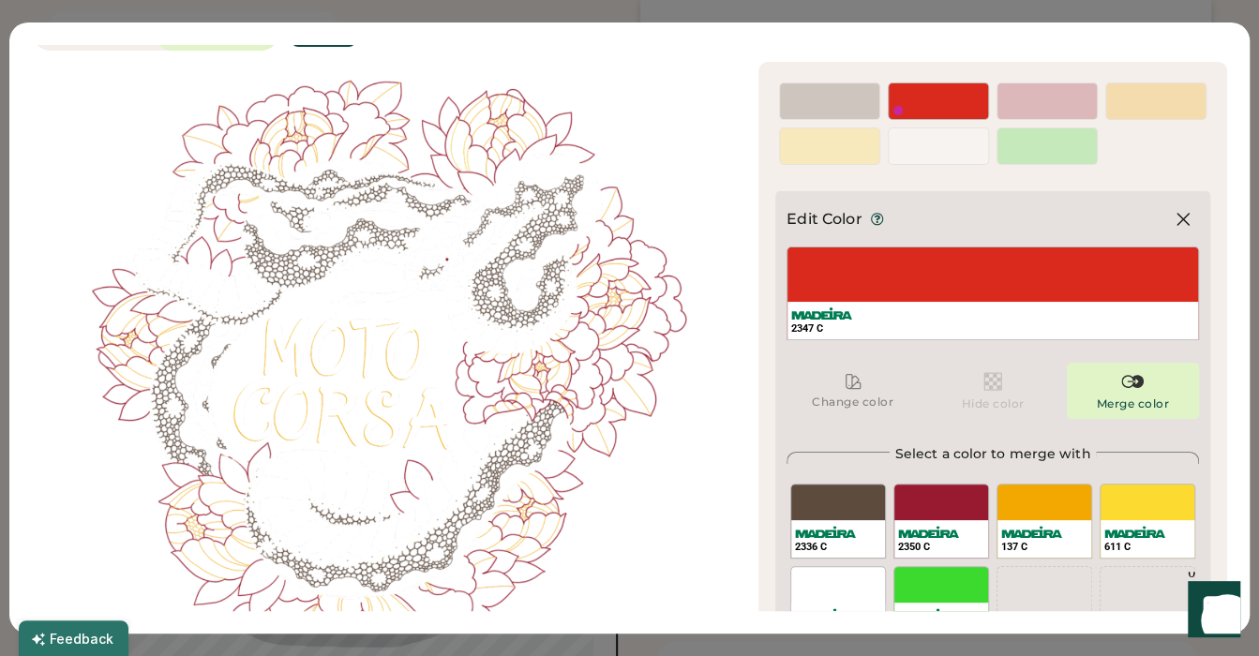
scroll to position [43, 0]
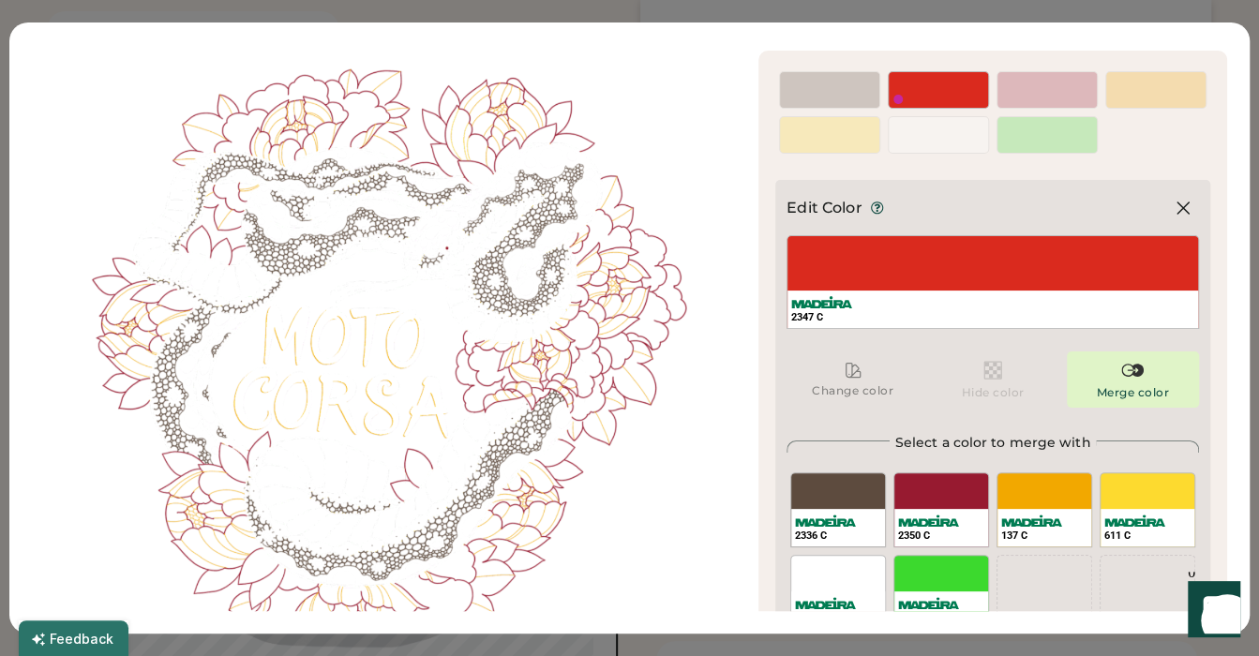
click at [908, 486] on div "2350 C" at bounding box center [942, 510] width 96 height 75
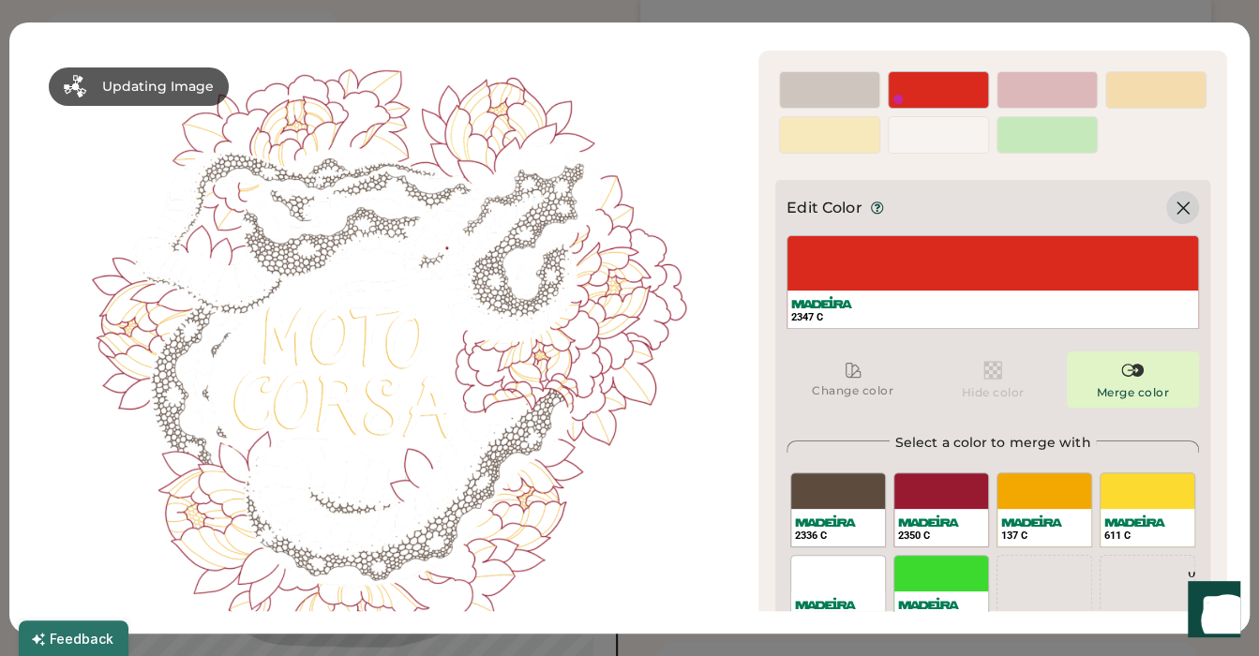
click at [1172, 206] on icon at bounding box center [1183, 208] width 23 height 23
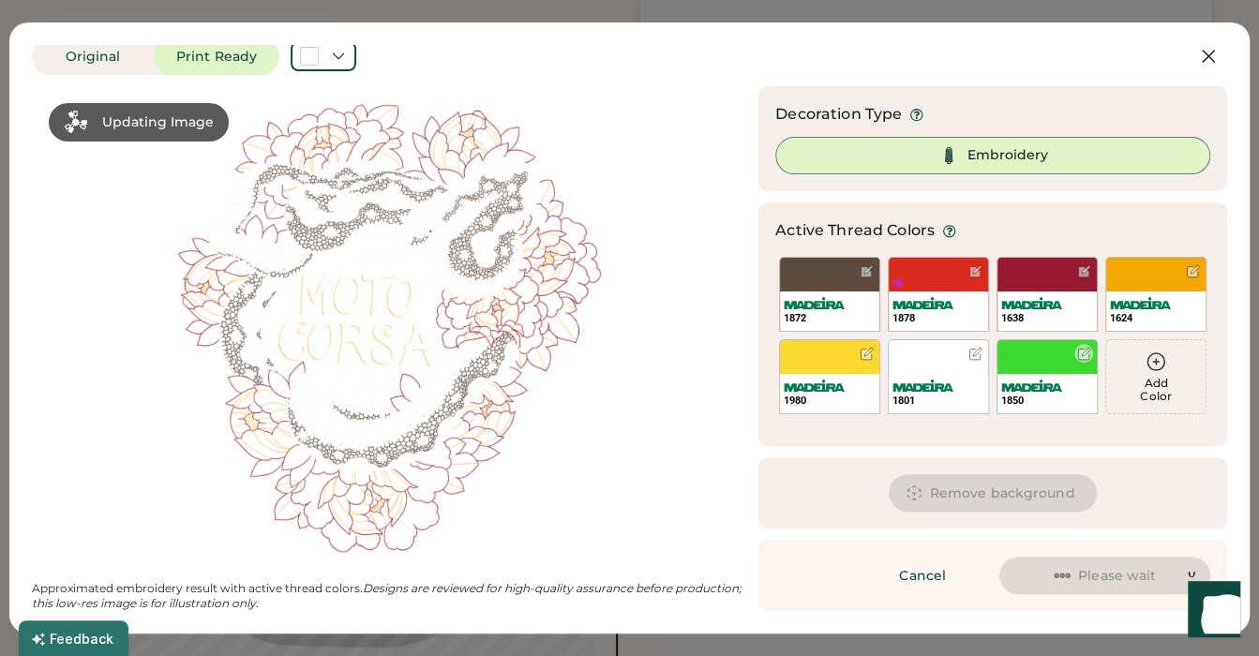
click at [1039, 350] on div "1850" at bounding box center [1047, 376] width 101 height 75
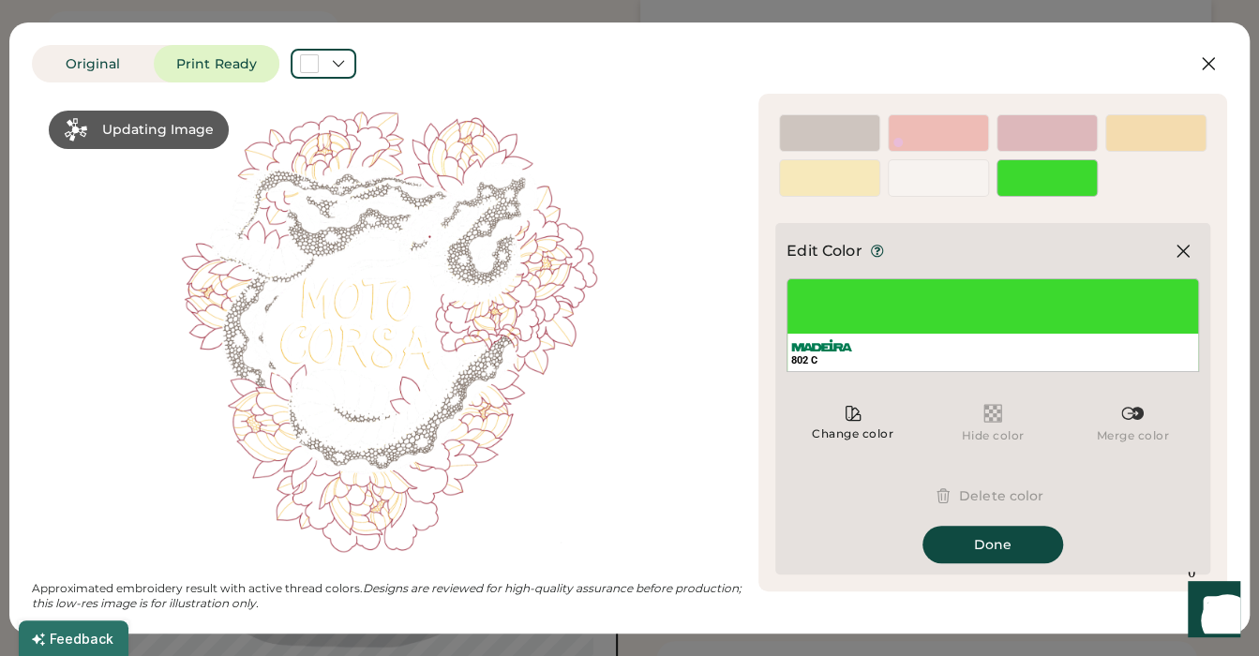
click at [972, 494] on button "Delete color" at bounding box center [993, 496] width 146 height 38
click at [980, 496] on button "Delete color" at bounding box center [993, 496] width 146 height 38
click at [1139, 415] on img at bounding box center [1133, 413] width 23 height 23
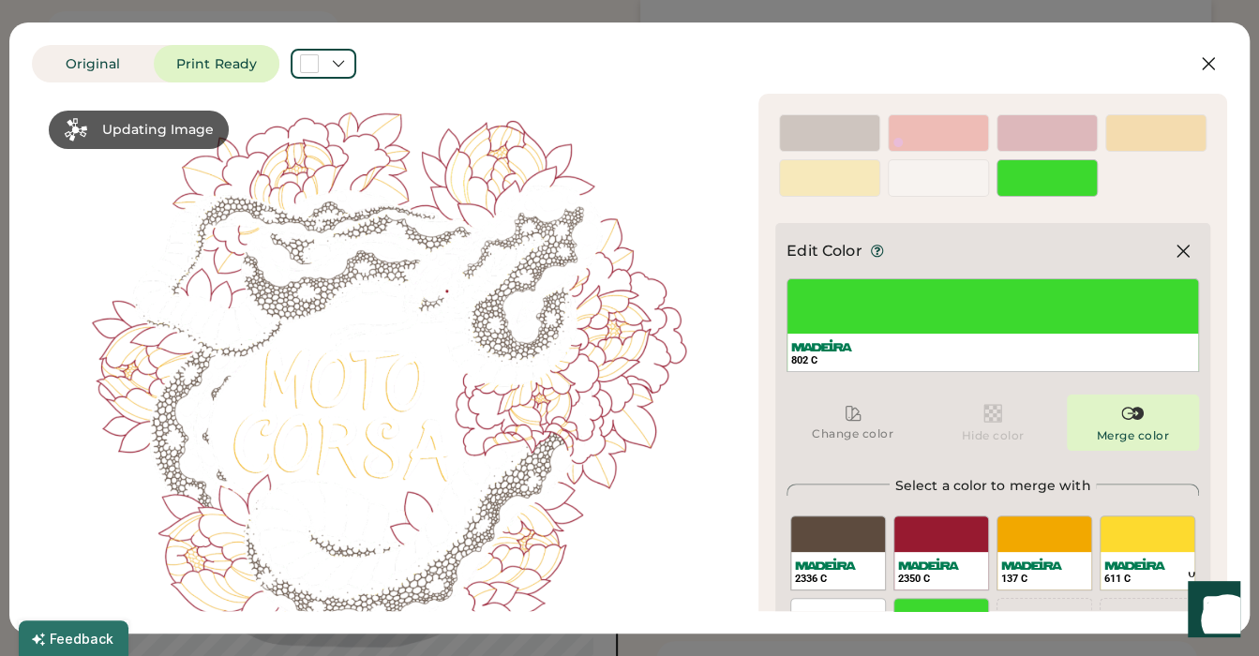
click at [1140, 533] on div "611 C" at bounding box center [1148, 553] width 96 height 75
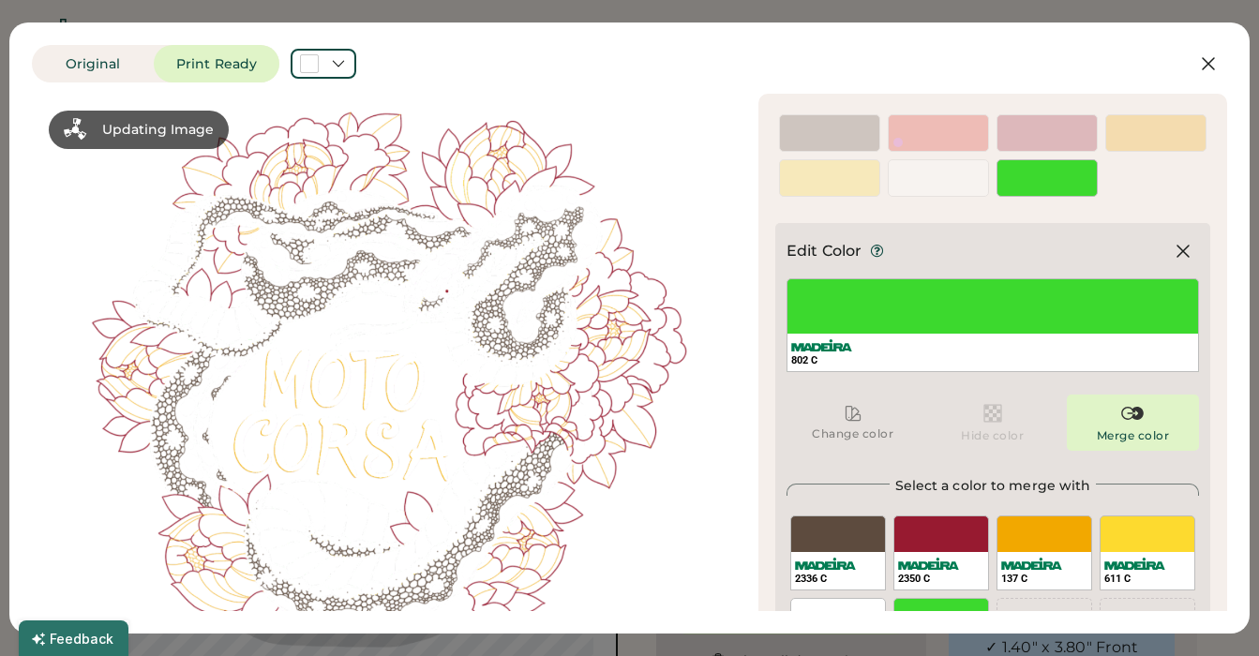
click at [1126, 552] on div "611 C" at bounding box center [1148, 571] width 94 height 38
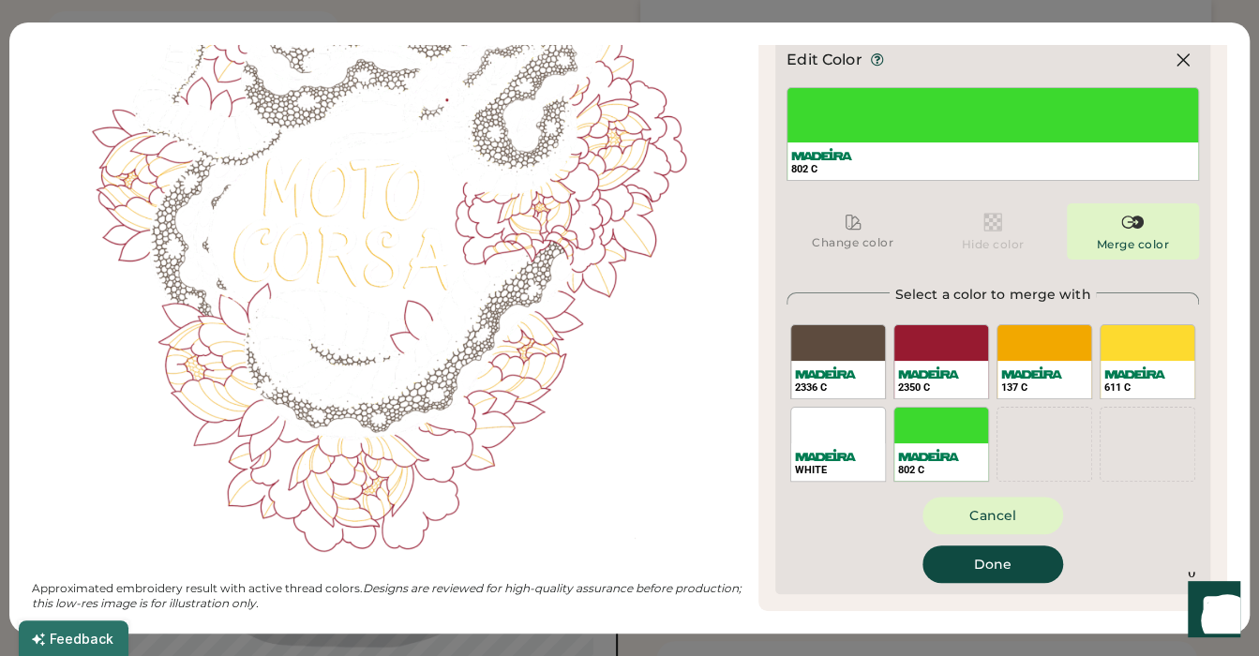
click at [1126, 366] on div "611 C" at bounding box center [1148, 380] width 94 height 38
